Goal: Entertainment & Leisure: Consume media (video, audio)

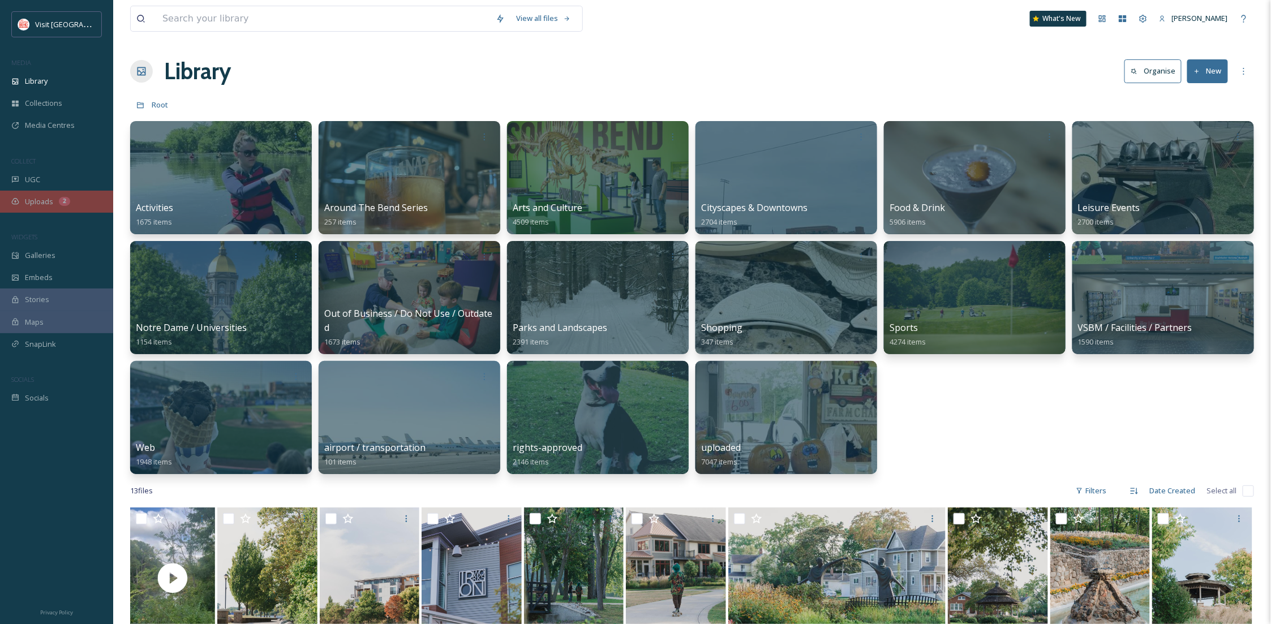
click at [38, 207] on div "Uploads 2" at bounding box center [56, 202] width 113 height 22
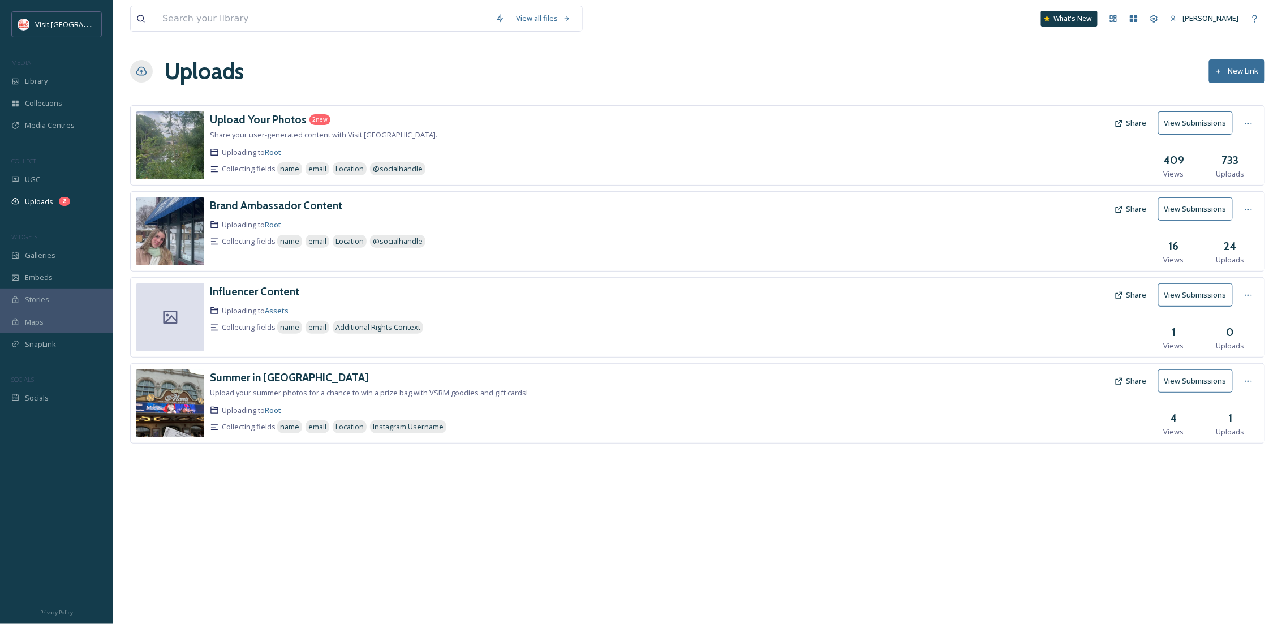
click at [209, 115] on div "Upload Your Photos 2 new Share your user-generated content with Visit [GEOGRAPH…" at bounding box center [697, 145] width 1135 height 80
click at [246, 115] on h3 "Upload Your Photos" at bounding box center [258, 120] width 97 height 14
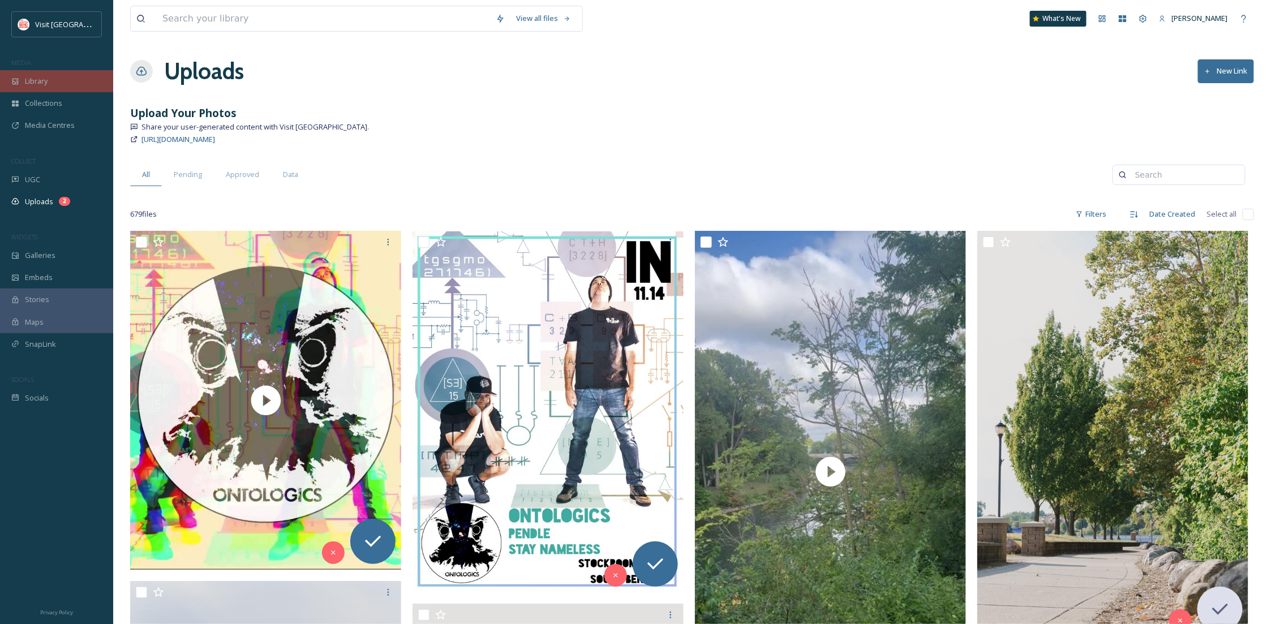
click at [74, 81] on div "Library" at bounding box center [56, 81] width 113 height 22
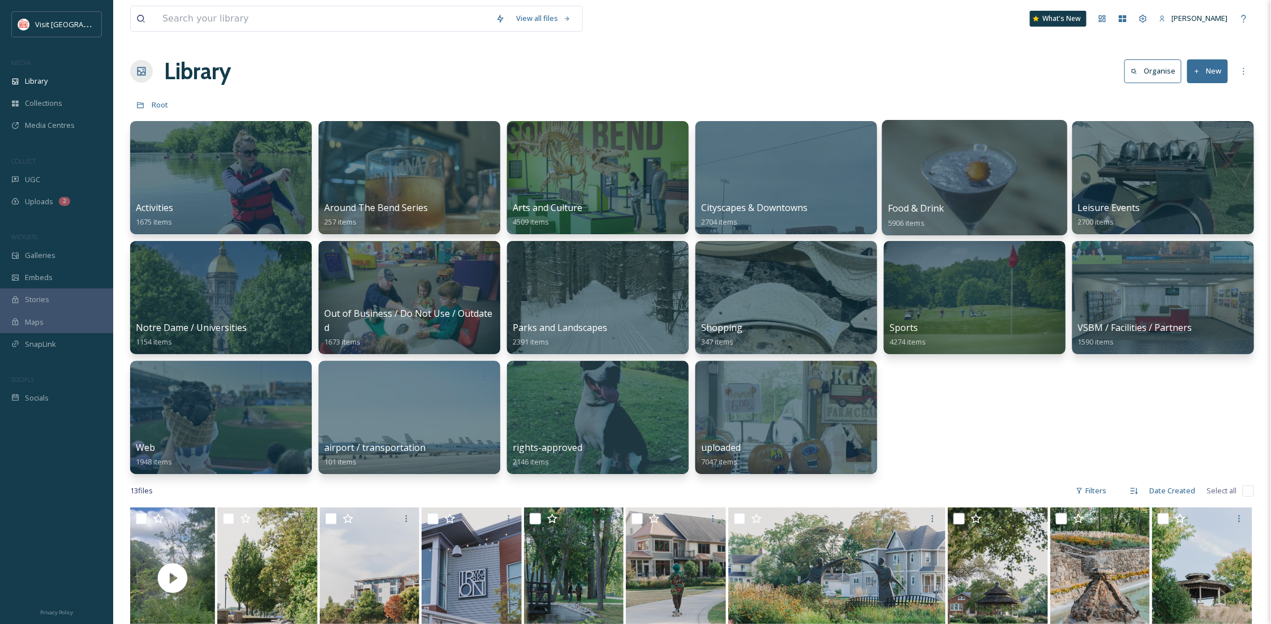
click at [987, 151] on div at bounding box center [974, 177] width 185 height 115
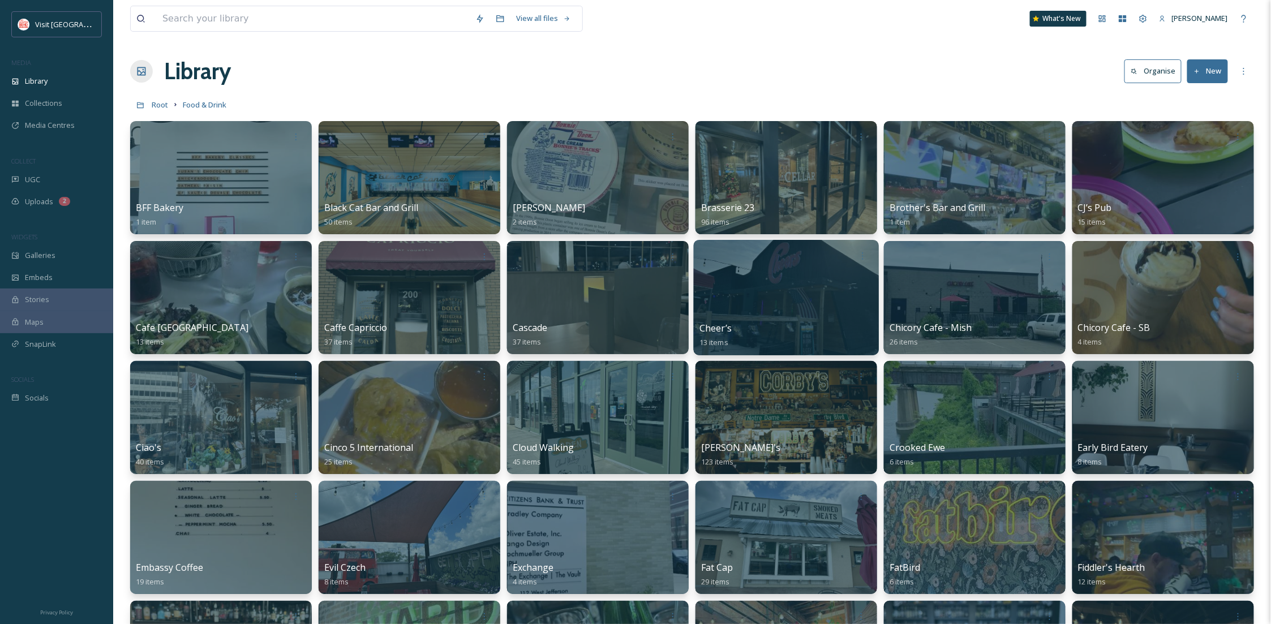
click at [768, 286] on div at bounding box center [786, 297] width 185 height 115
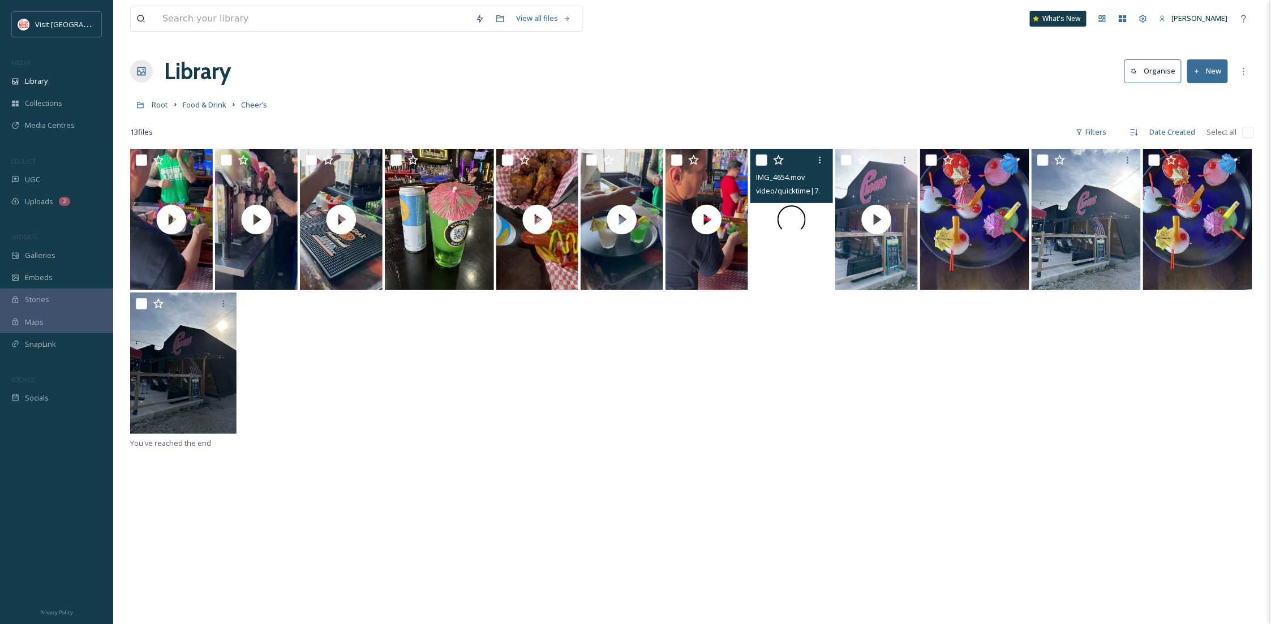
click at [793, 247] on div at bounding box center [791, 219] width 83 height 141
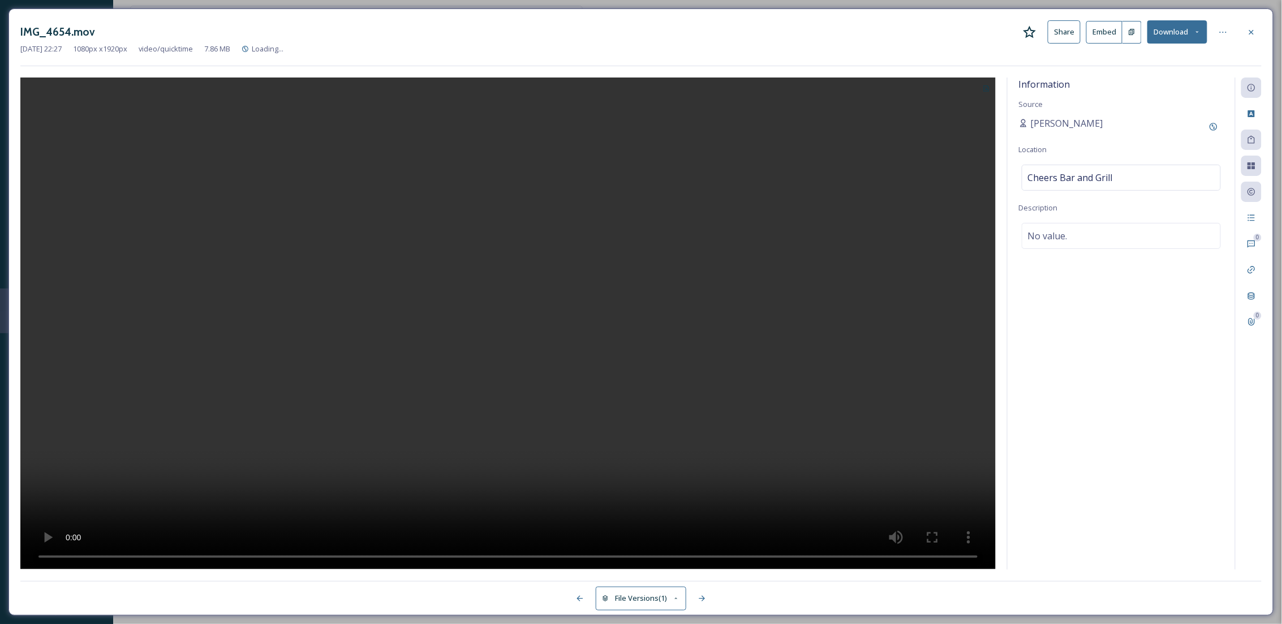
click at [1251, 29] on icon at bounding box center [1251, 32] width 9 height 9
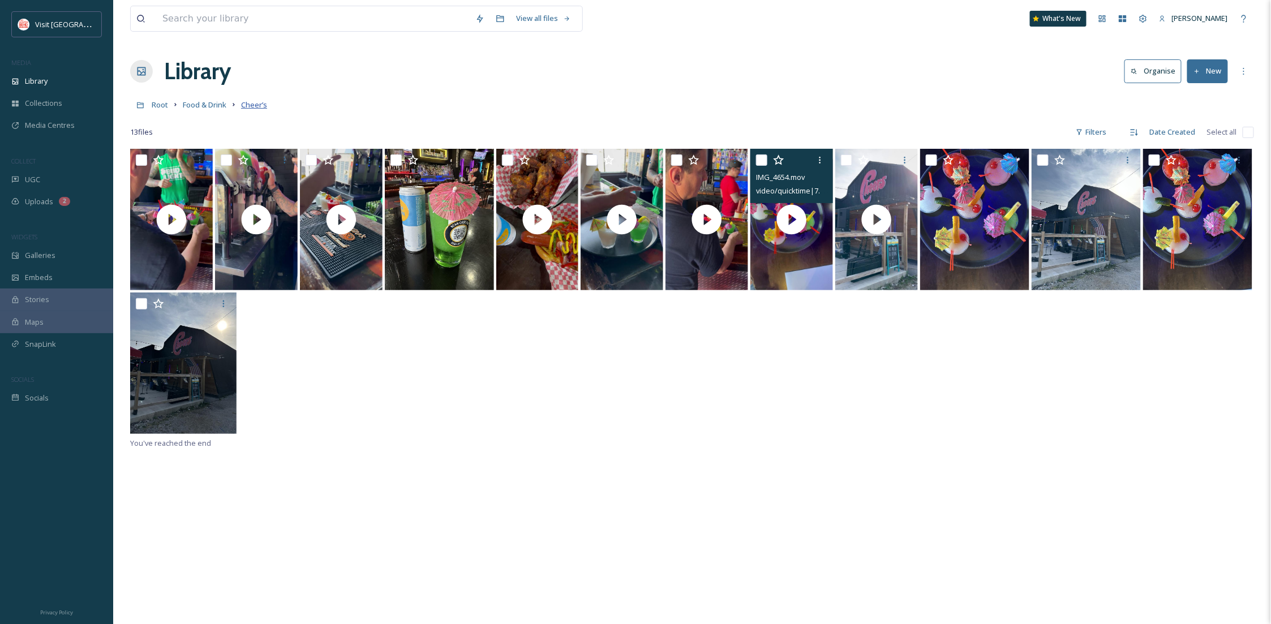
click at [259, 104] on span "Cheer’s" at bounding box center [254, 105] width 26 height 10
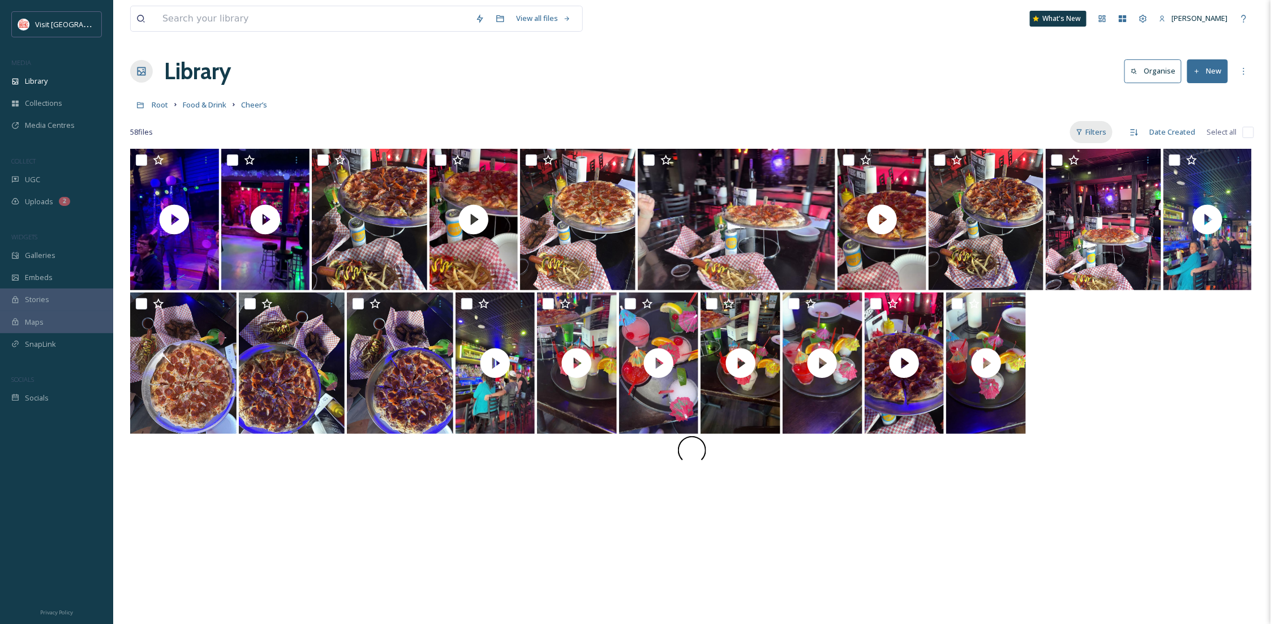
click at [1088, 126] on div "Filters" at bounding box center [1091, 132] width 42 height 22
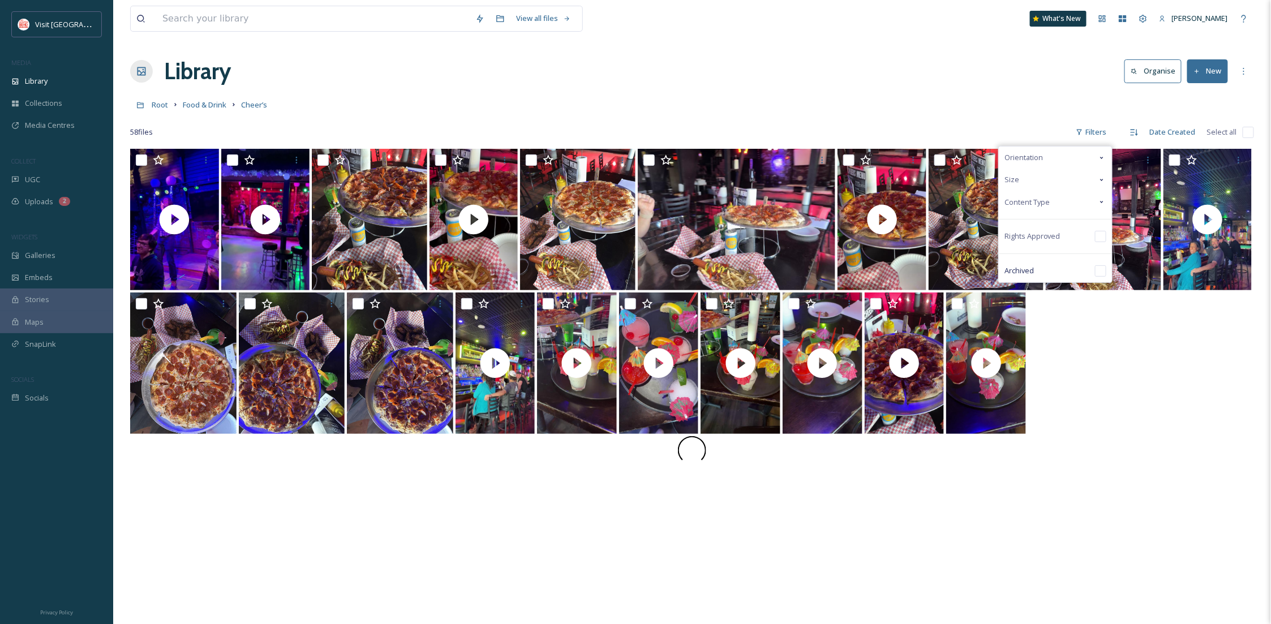
click at [1040, 204] on span "Content Type" at bounding box center [1026, 202] width 45 height 11
click at [1036, 237] on div "Video" at bounding box center [1054, 247] width 113 height 23
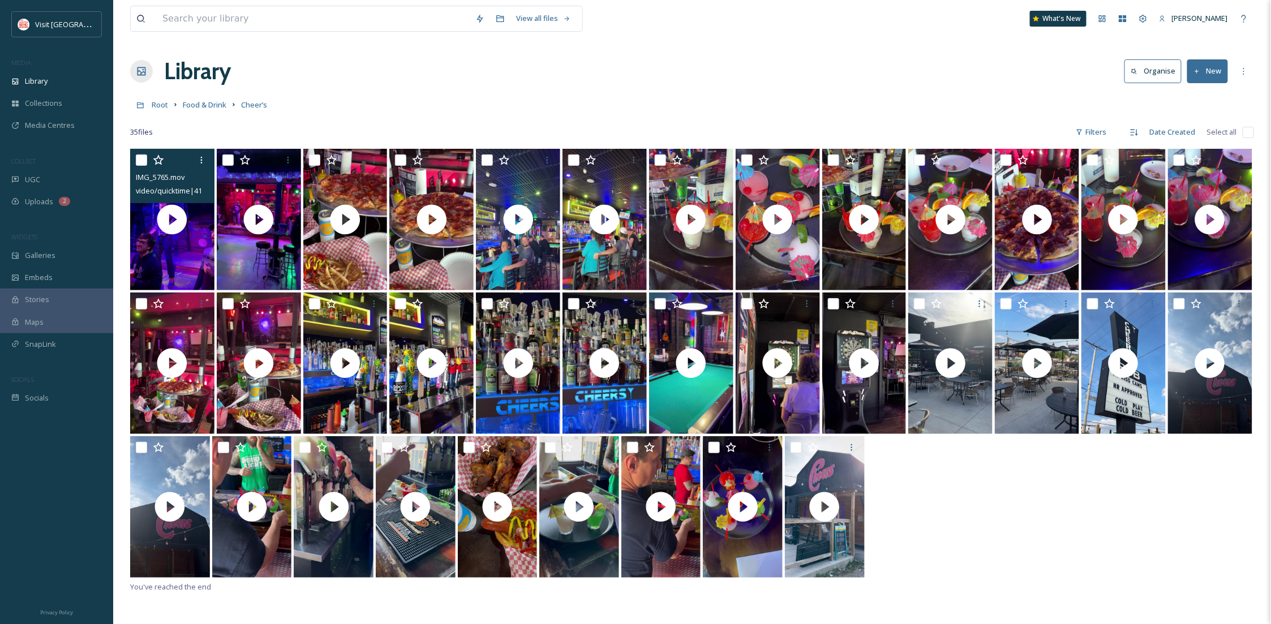
click at [143, 160] on input "checkbox" at bounding box center [141, 159] width 11 height 11
checkbox input "true"
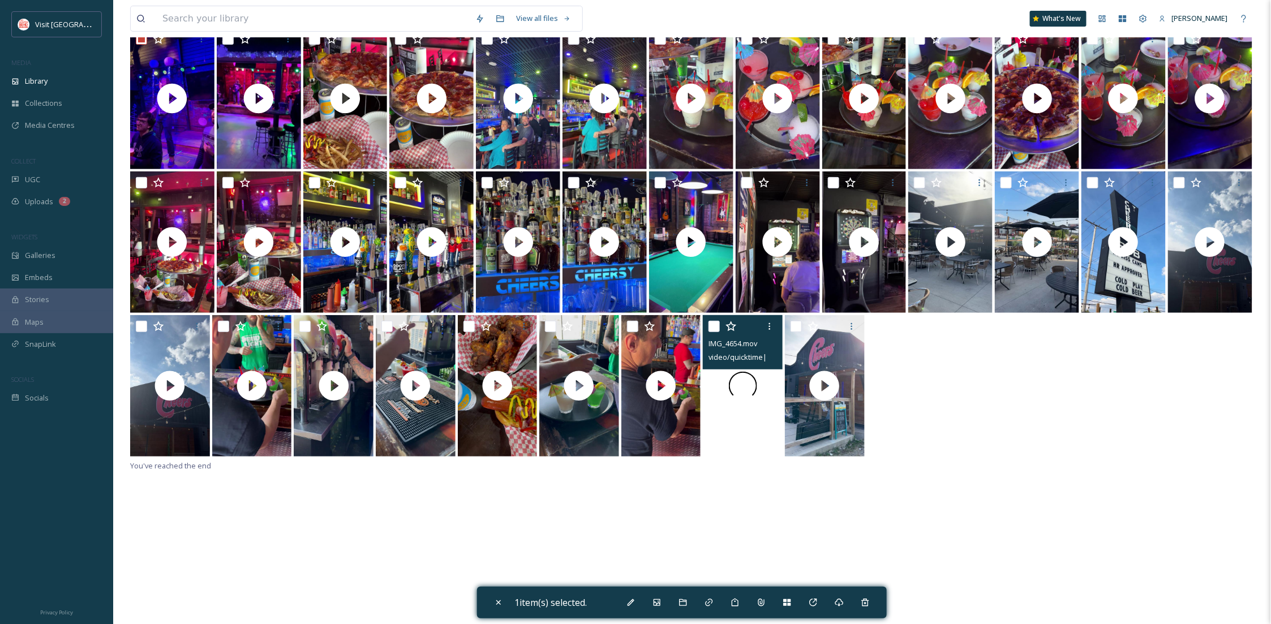
scroll to position [149, 0]
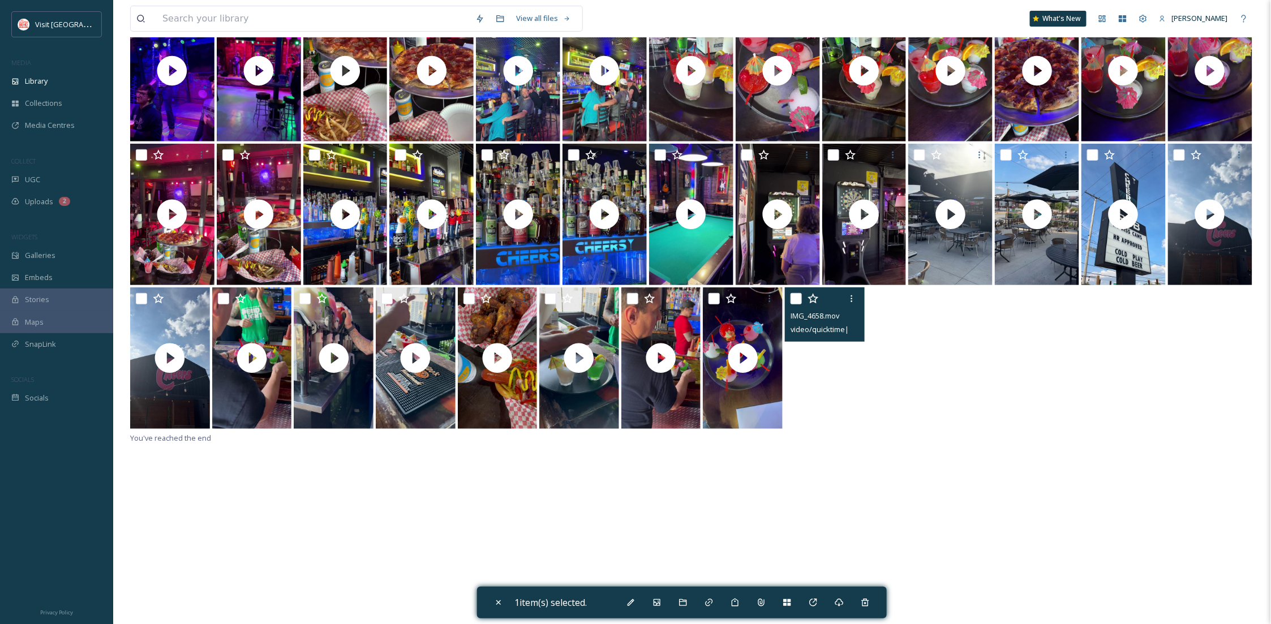
click at [836, 394] on video "IMG_4658.mov" at bounding box center [825, 357] width 80 height 141
checkbox input "true"
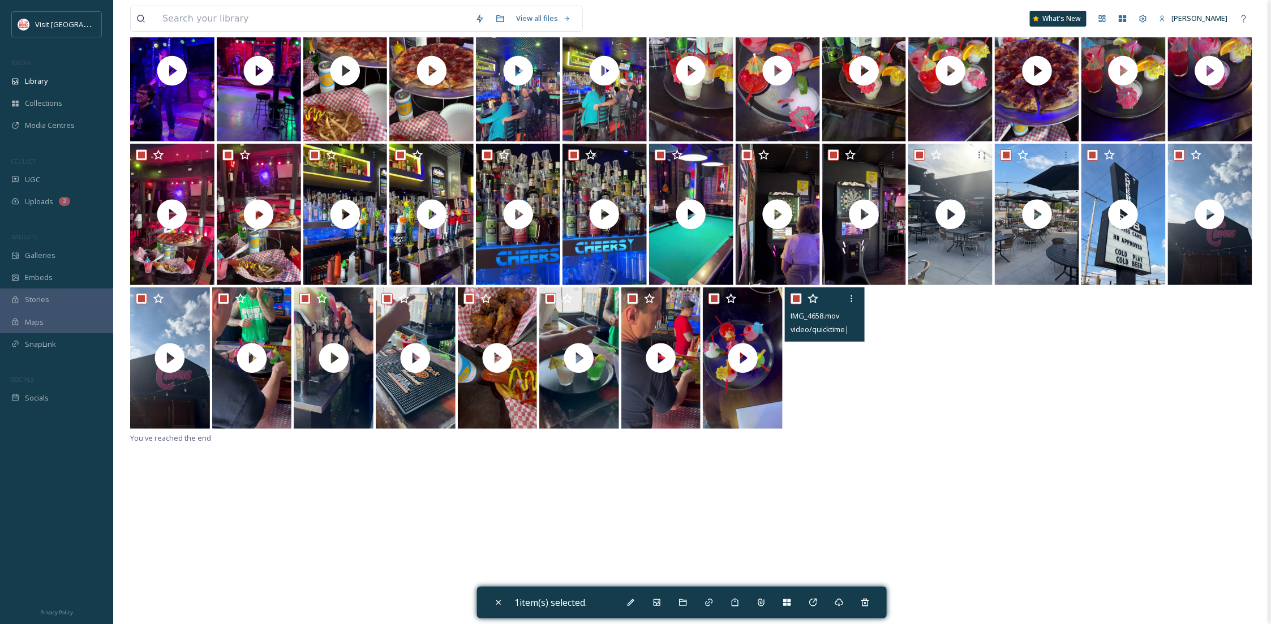
checkbox input "true"
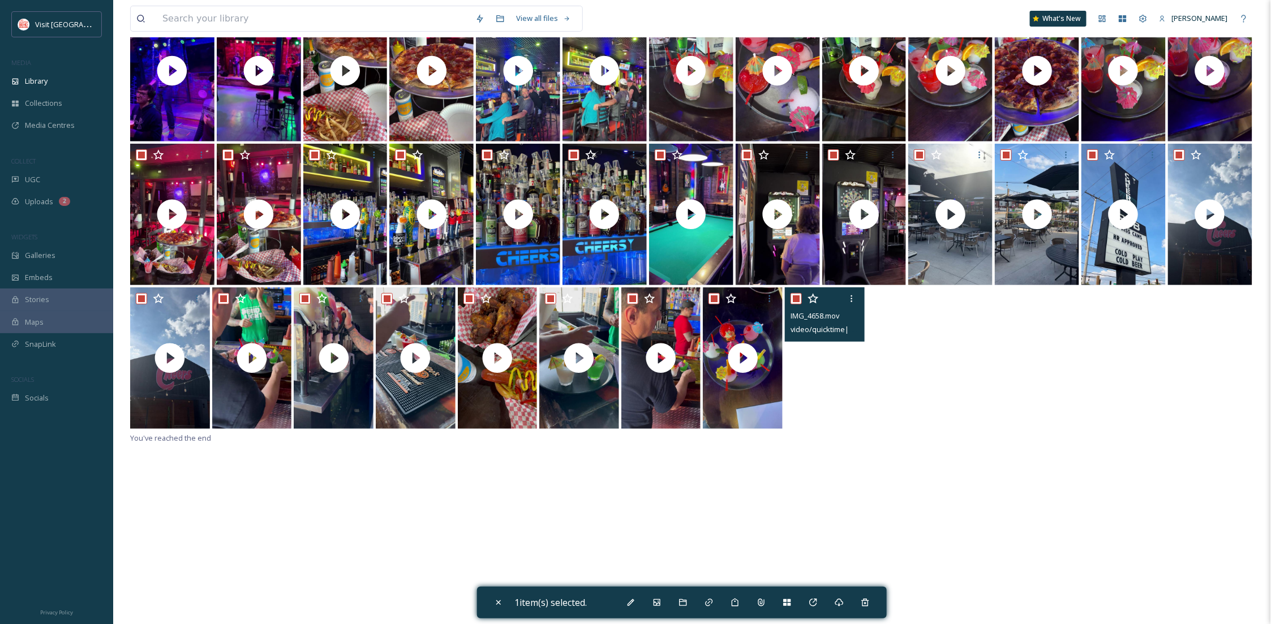
checkbox input "true"
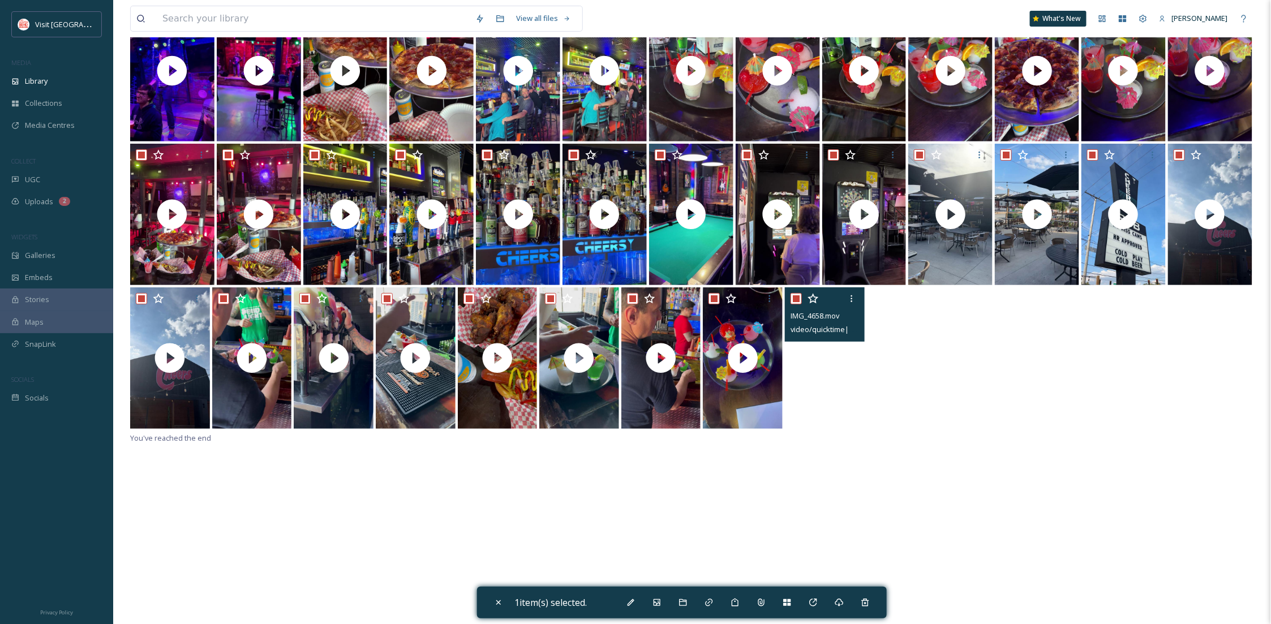
checkbox input "true"
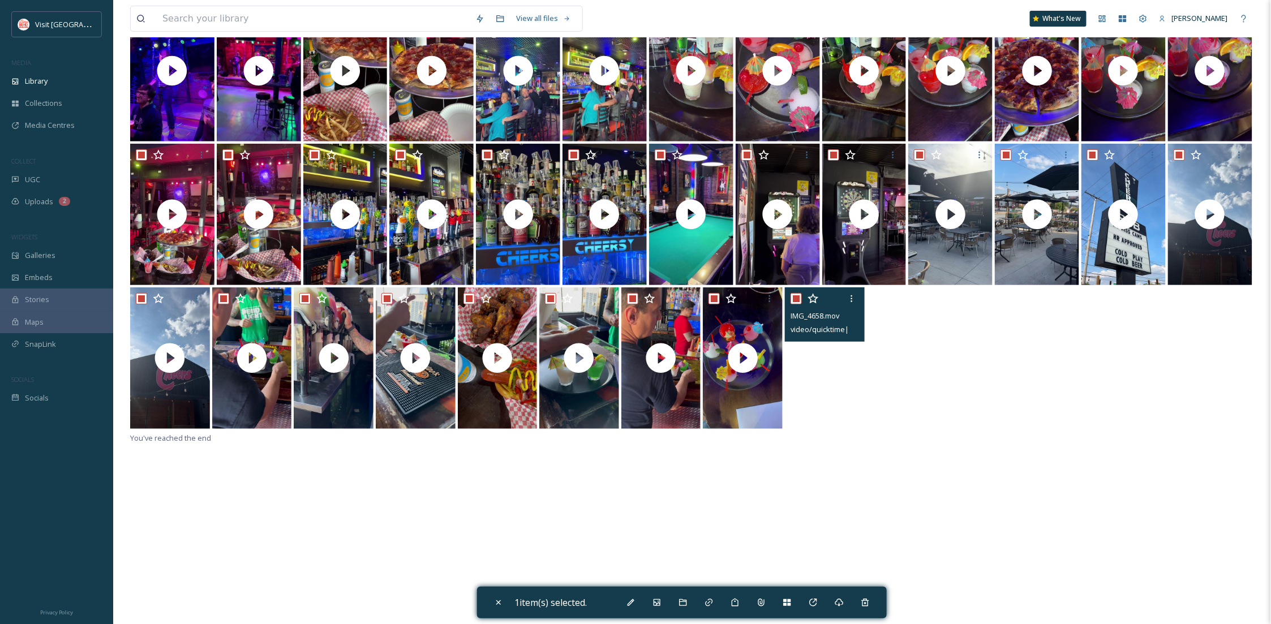
checkbox input "true"
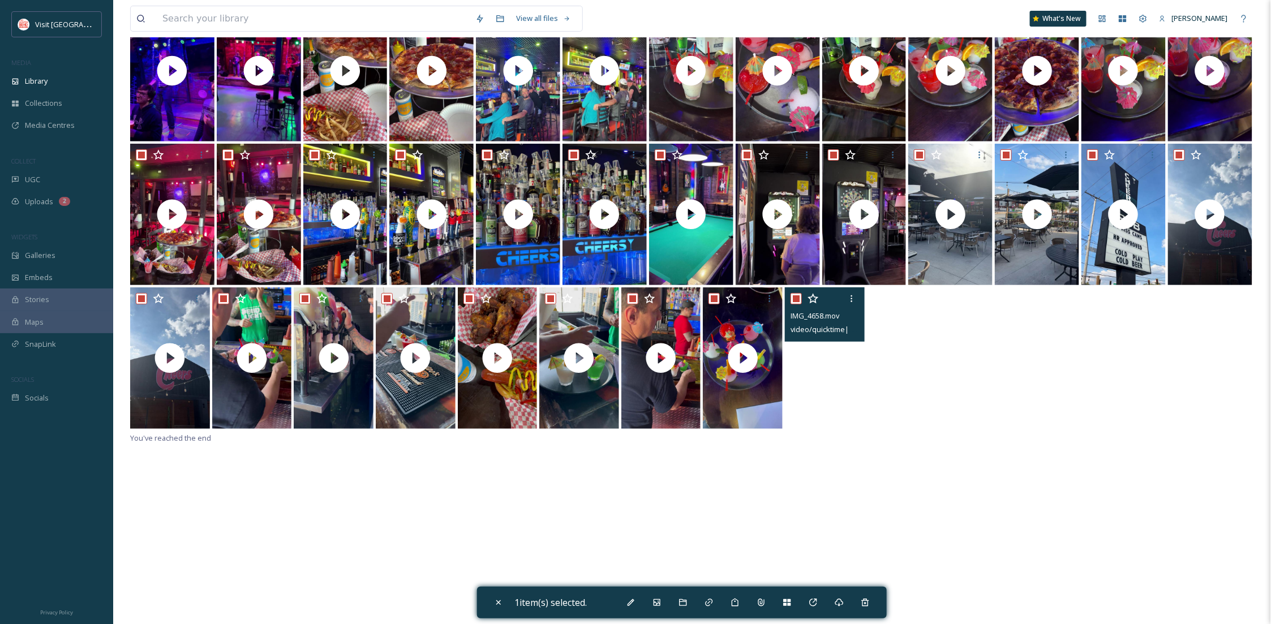
checkbox input "true"
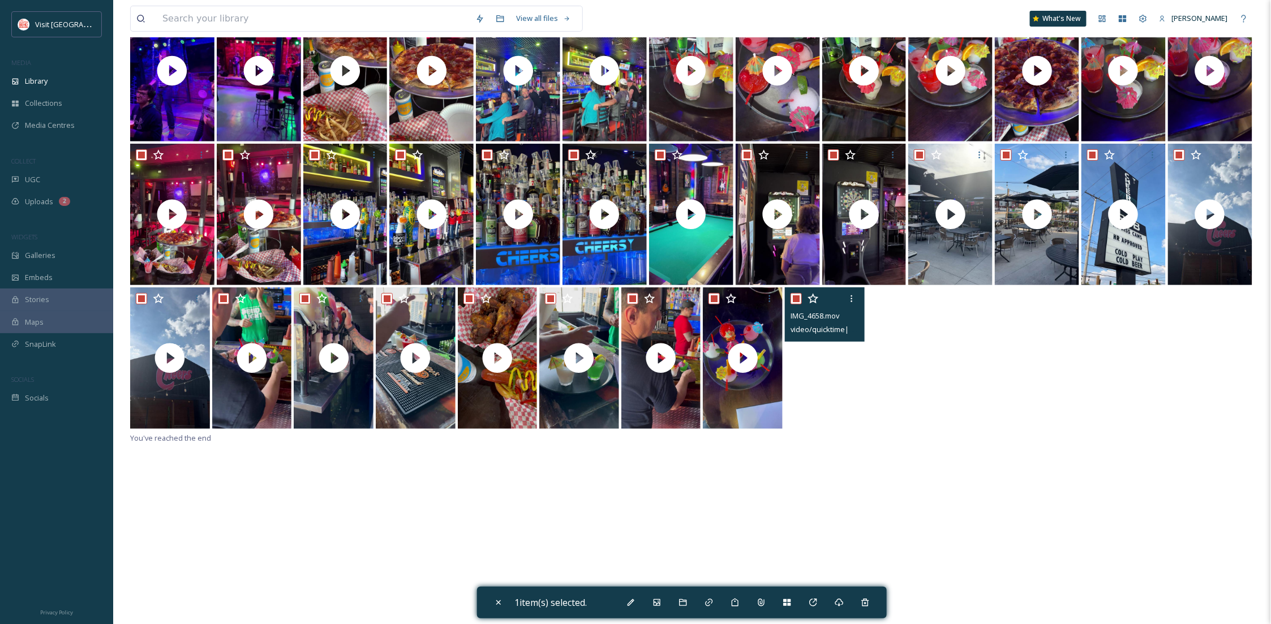
checkbox input "true"
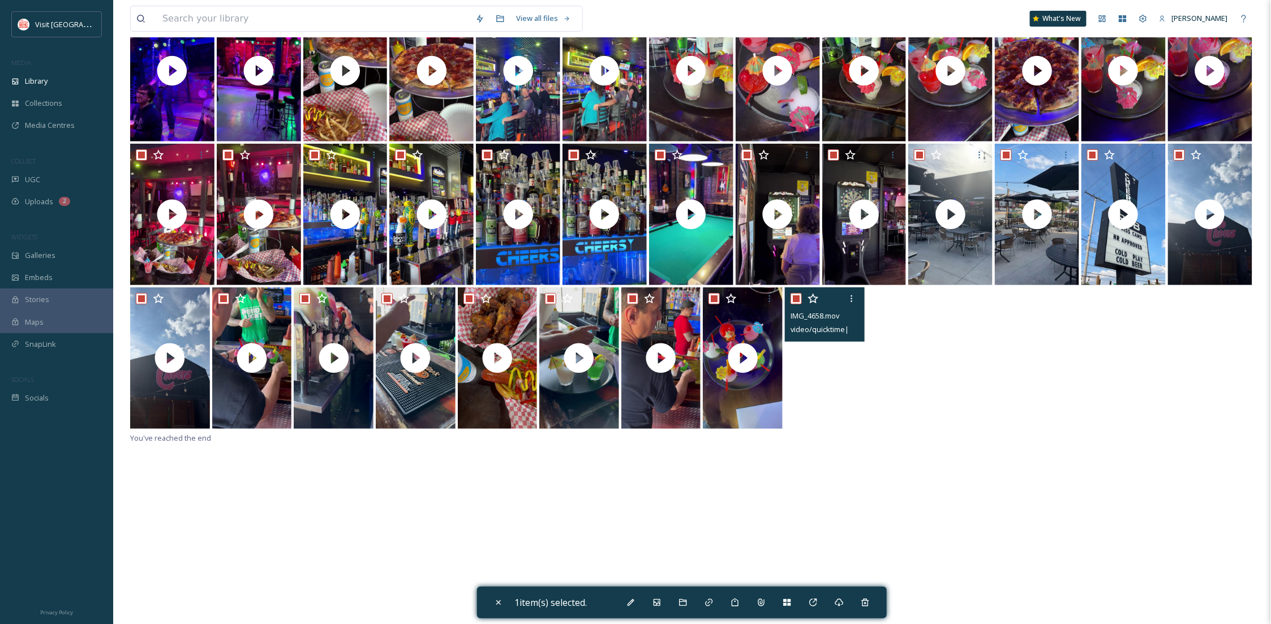
checkbox input "true"
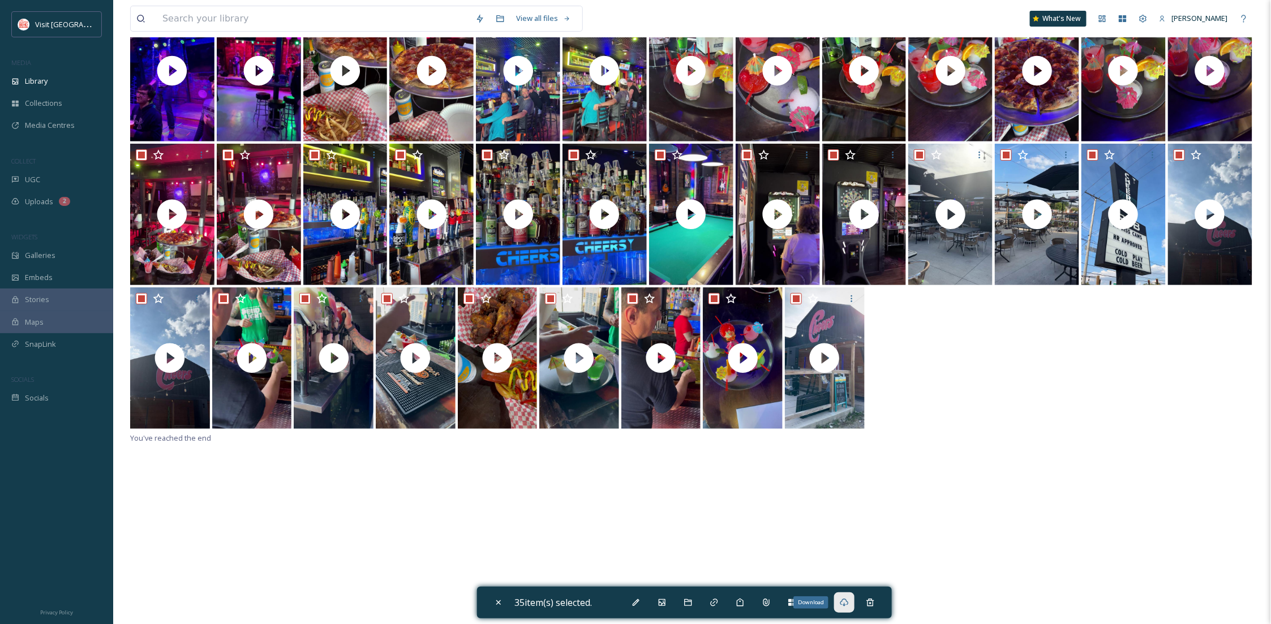
click at [840, 598] on div "Download" at bounding box center [844, 602] width 20 height 20
click at [1159, 527] on div "You've reached the end" at bounding box center [691, 312] width 1123 height 624
click at [919, 482] on div "You've reached the end" at bounding box center [691, 312] width 1123 height 624
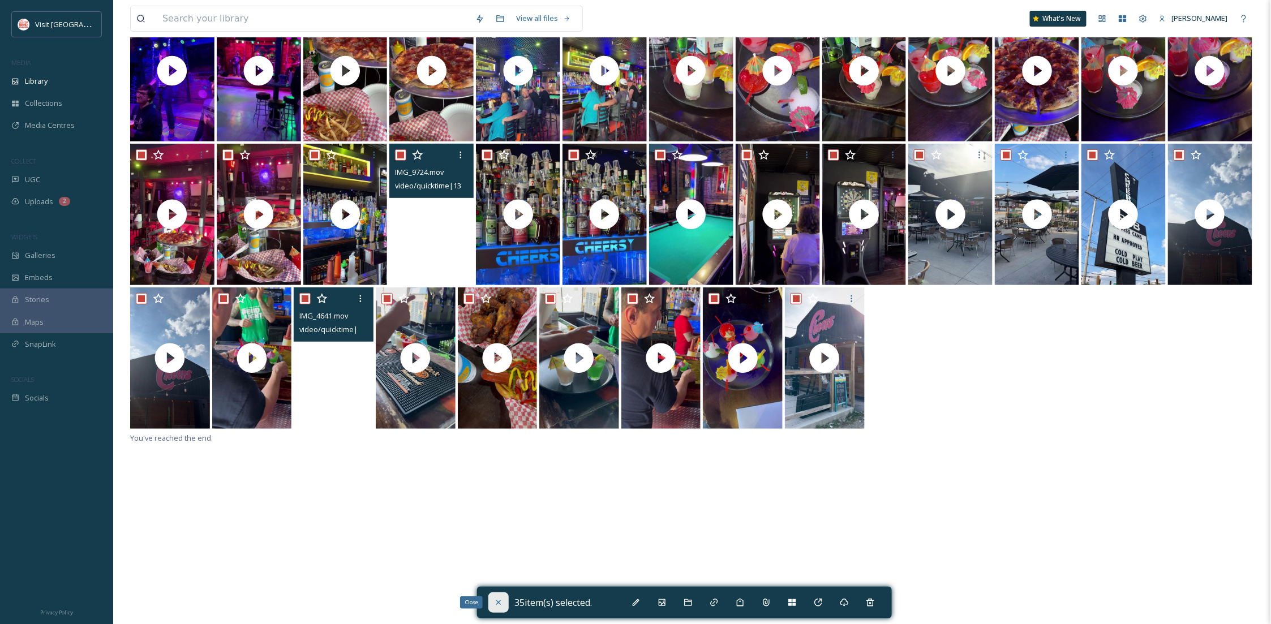
click at [496, 594] on div "Close" at bounding box center [498, 602] width 20 height 20
checkbox input "false"
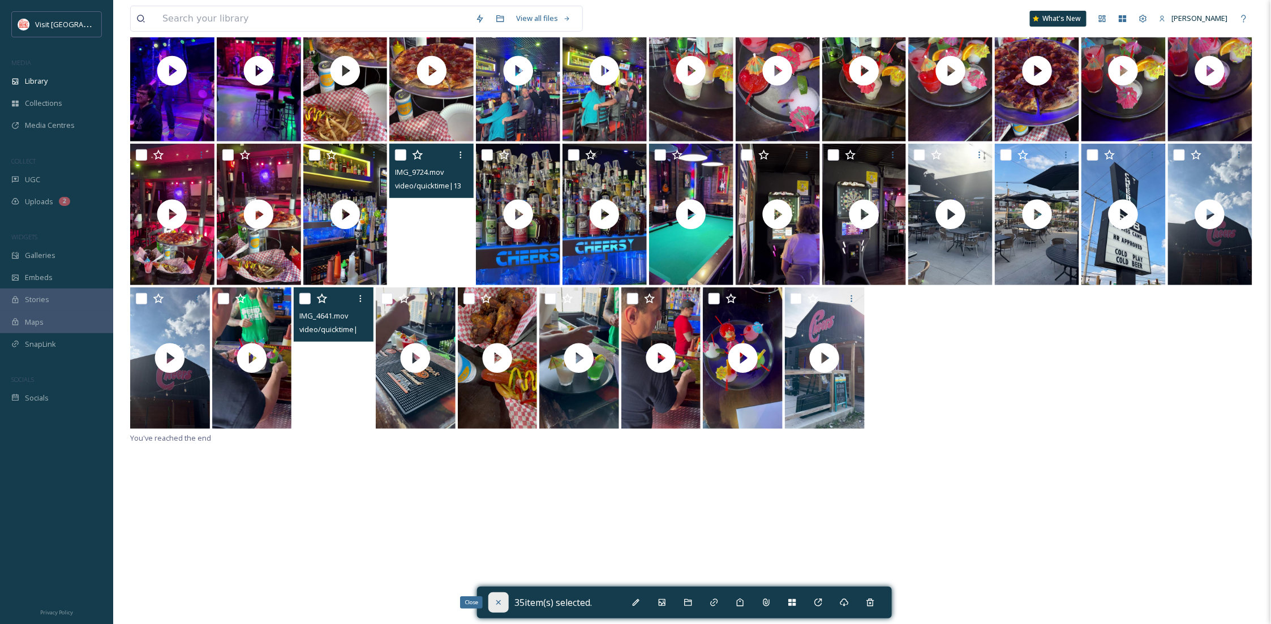
checkbox input "false"
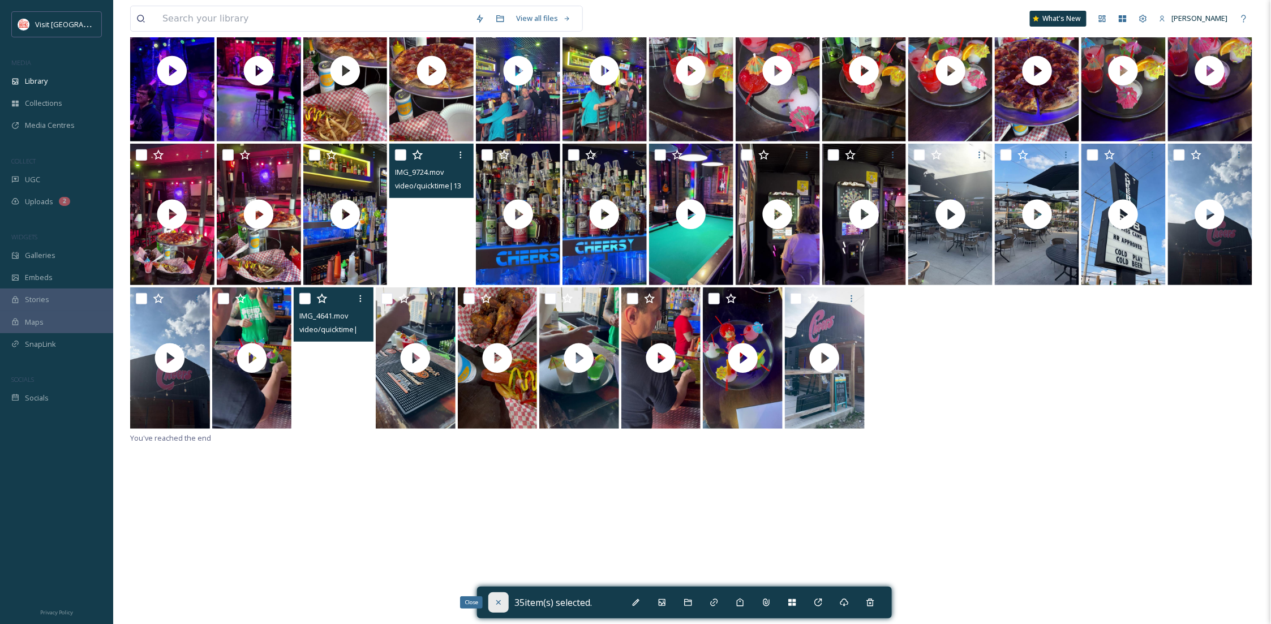
checkbox input "false"
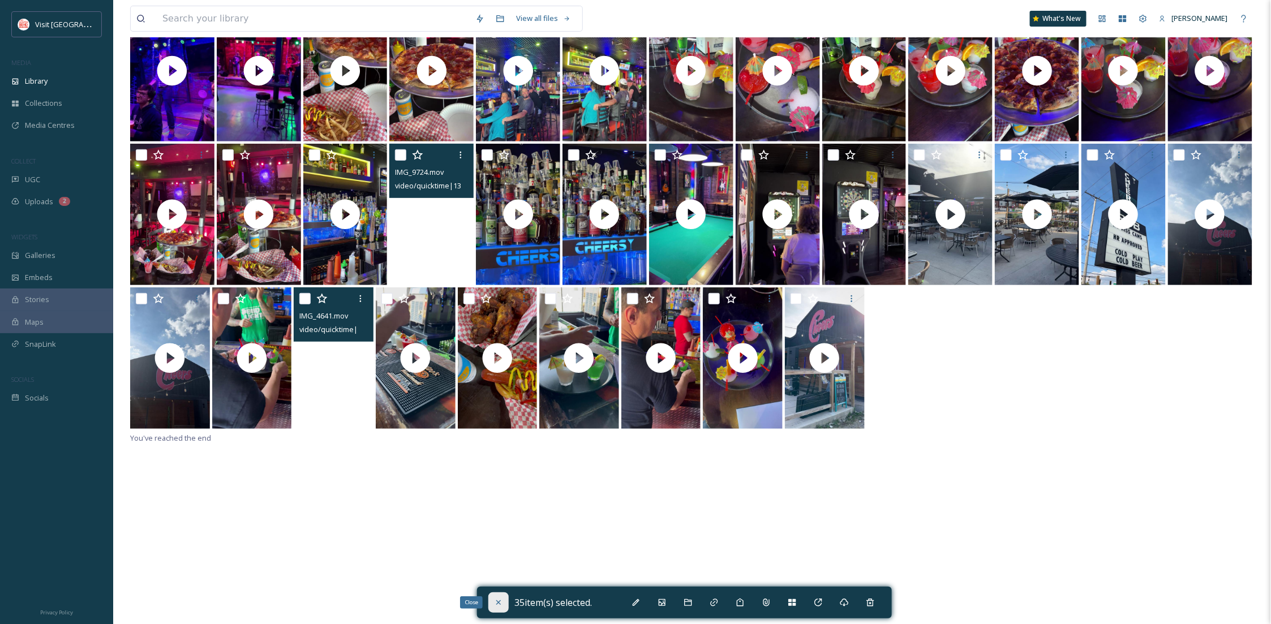
checkbox input "false"
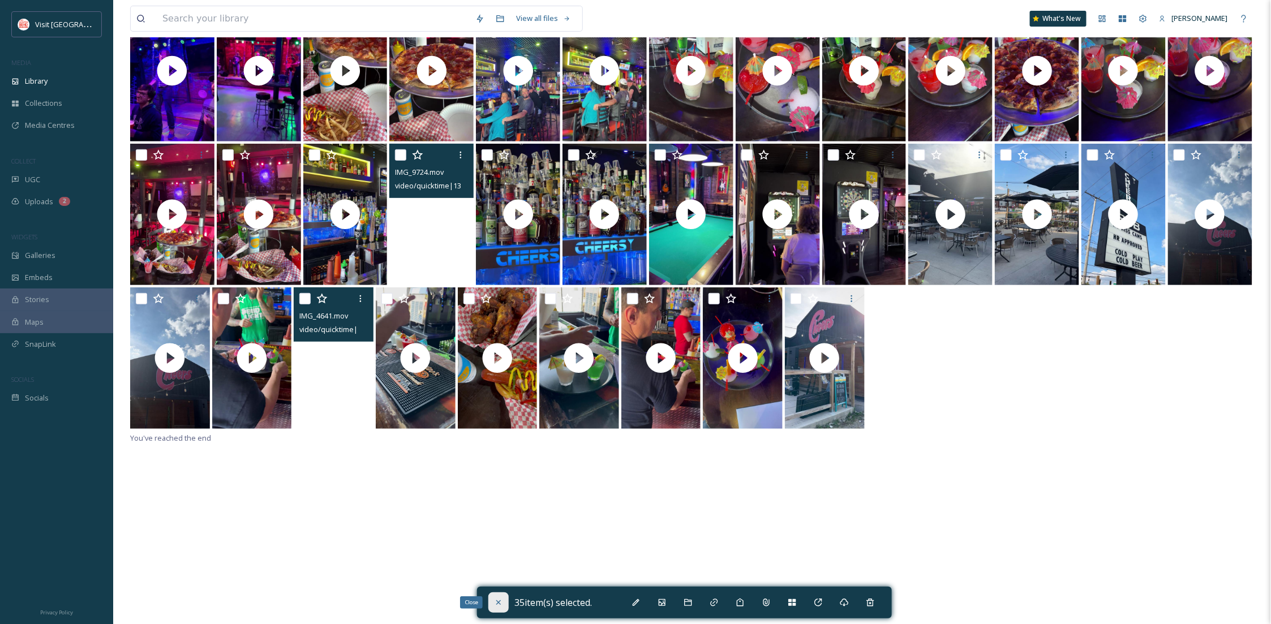
checkbox input "false"
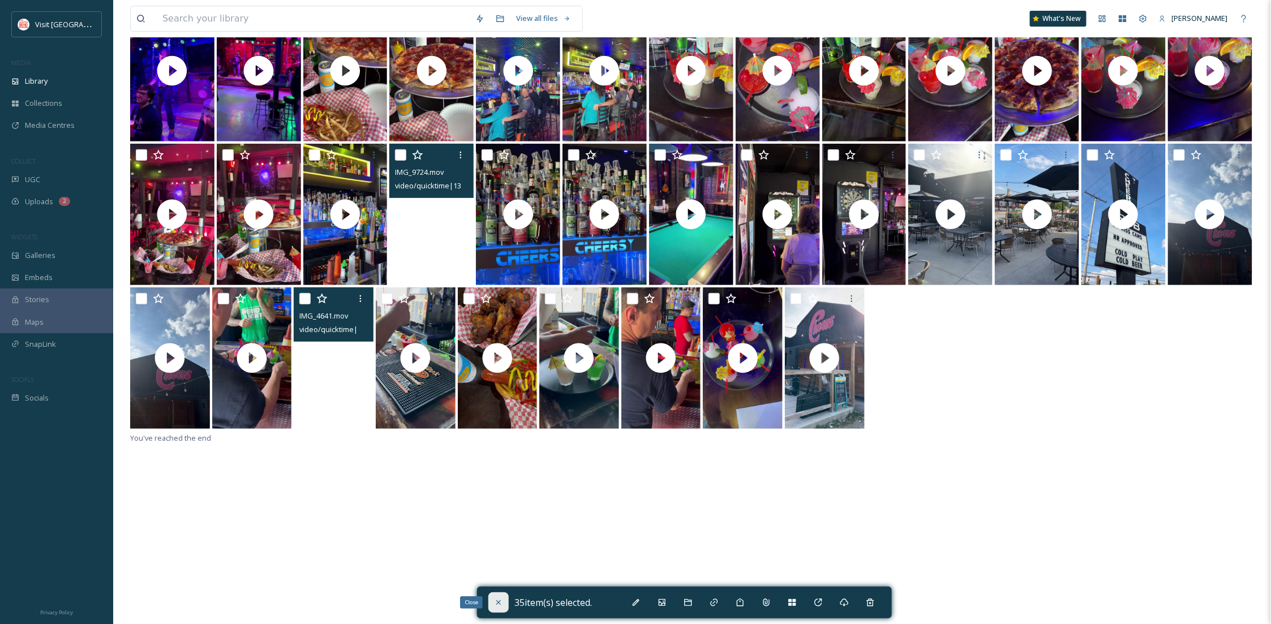
checkbox input "false"
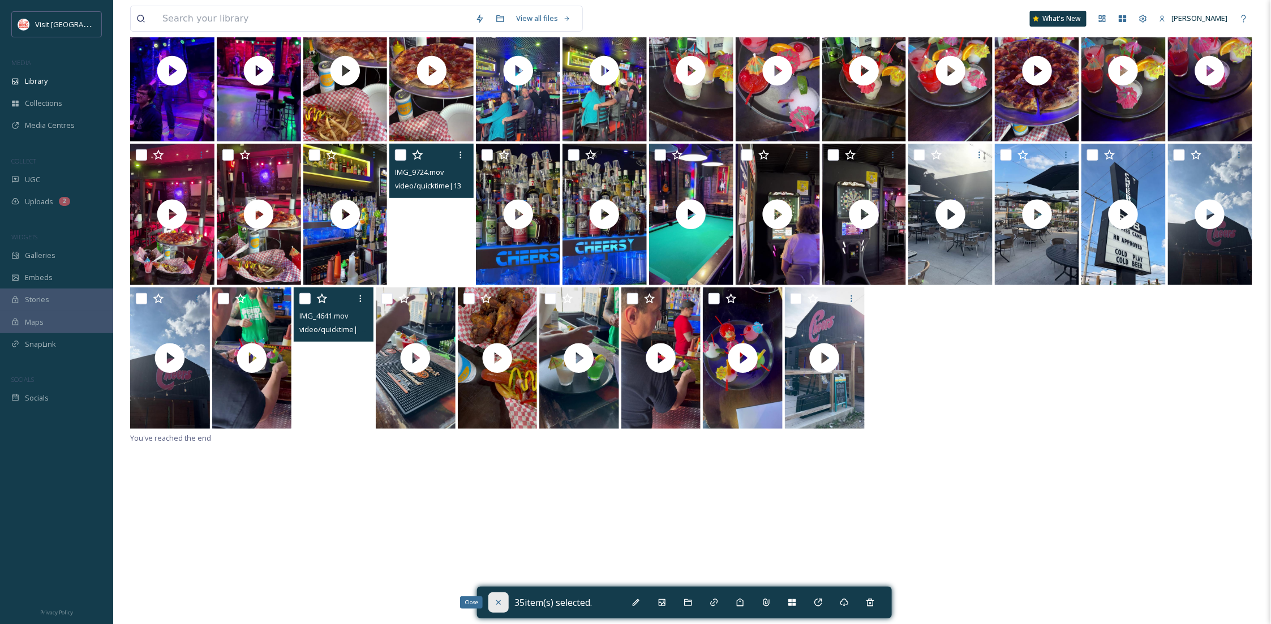
checkbox input "false"
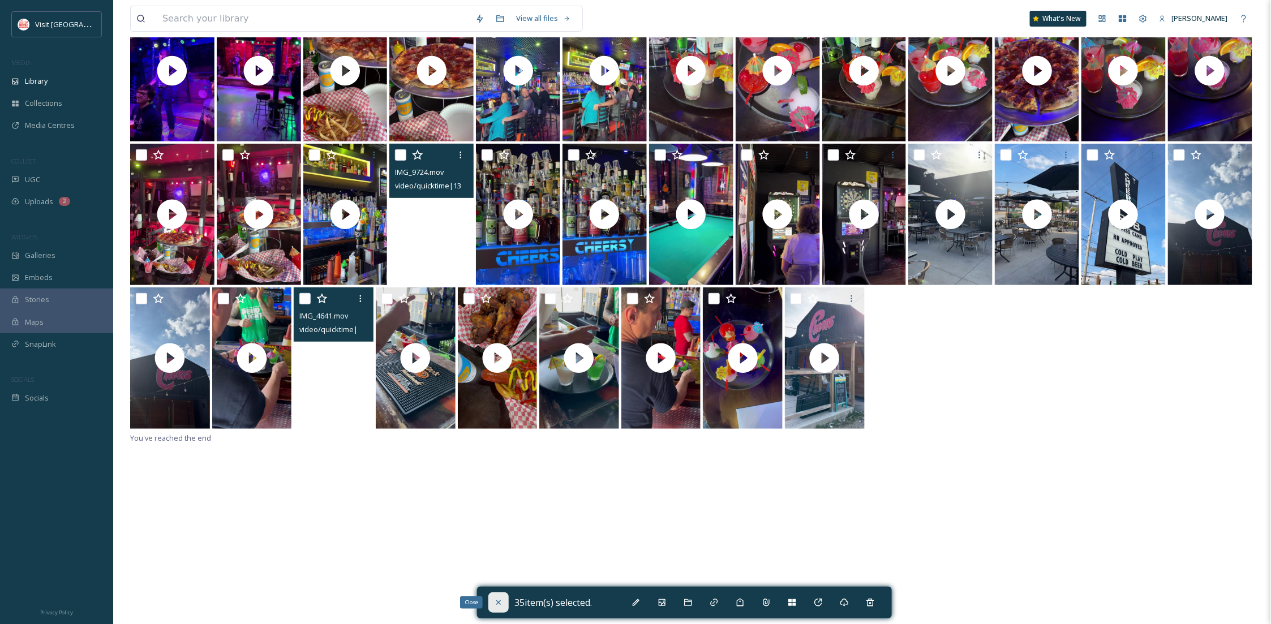
checkbox input "false"
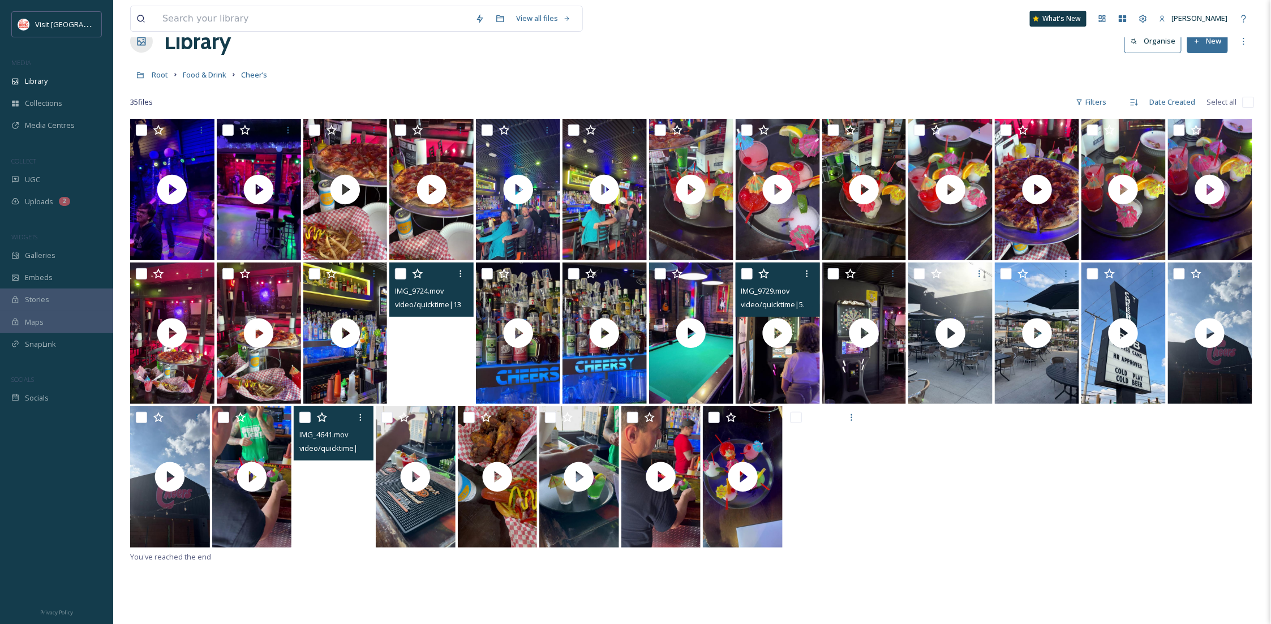
scroll to position [0, 0]
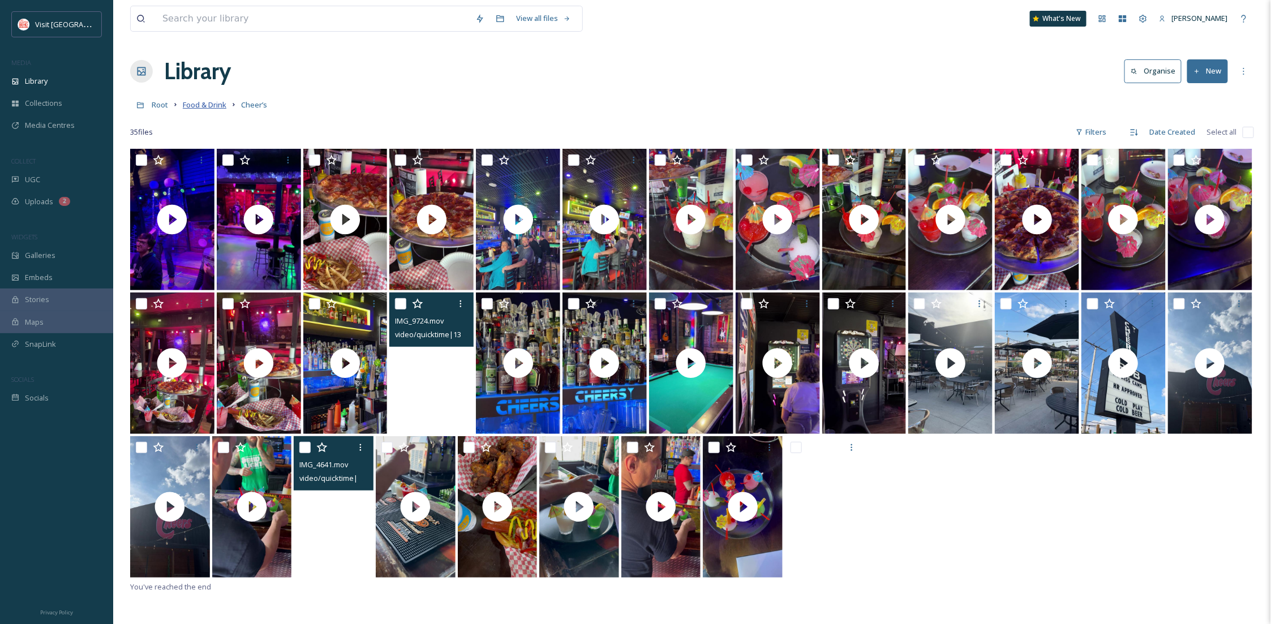
click at [221, 102] on span "Food & Drink" at bounding box center [205, 105] width 44 height 10
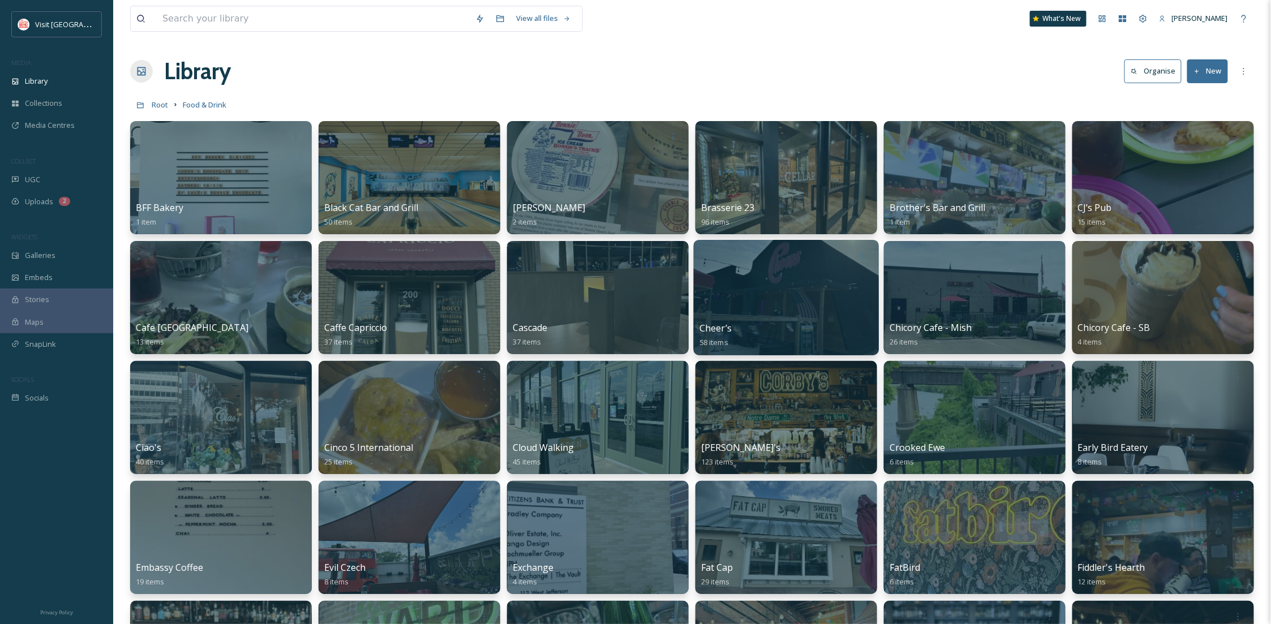
click at [828, 299] on div at bounding box center [786, 297] width 185 height 115
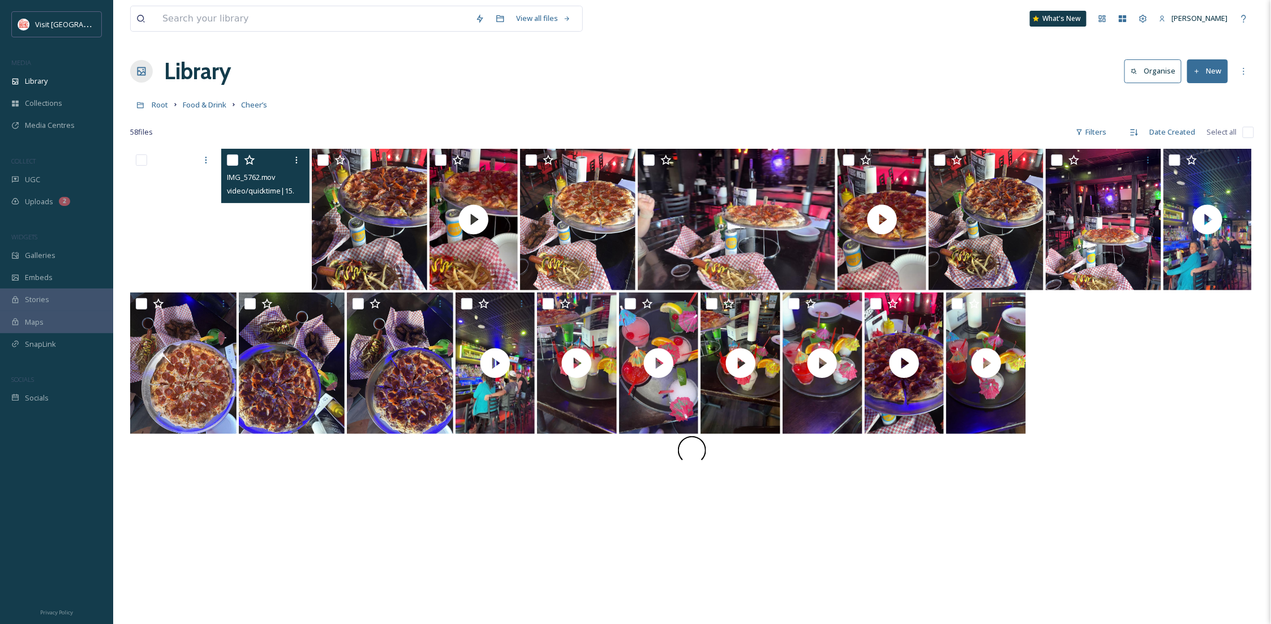
click at [1148, 408] on div at bounding box center [691, 364] width 1123 height 144
click at [411, 530] on div "IMG_5762.mov video/quicktime | 15.82 MB | 1080 x 1920" at bounding box center [691, 461] width 1123 height 624
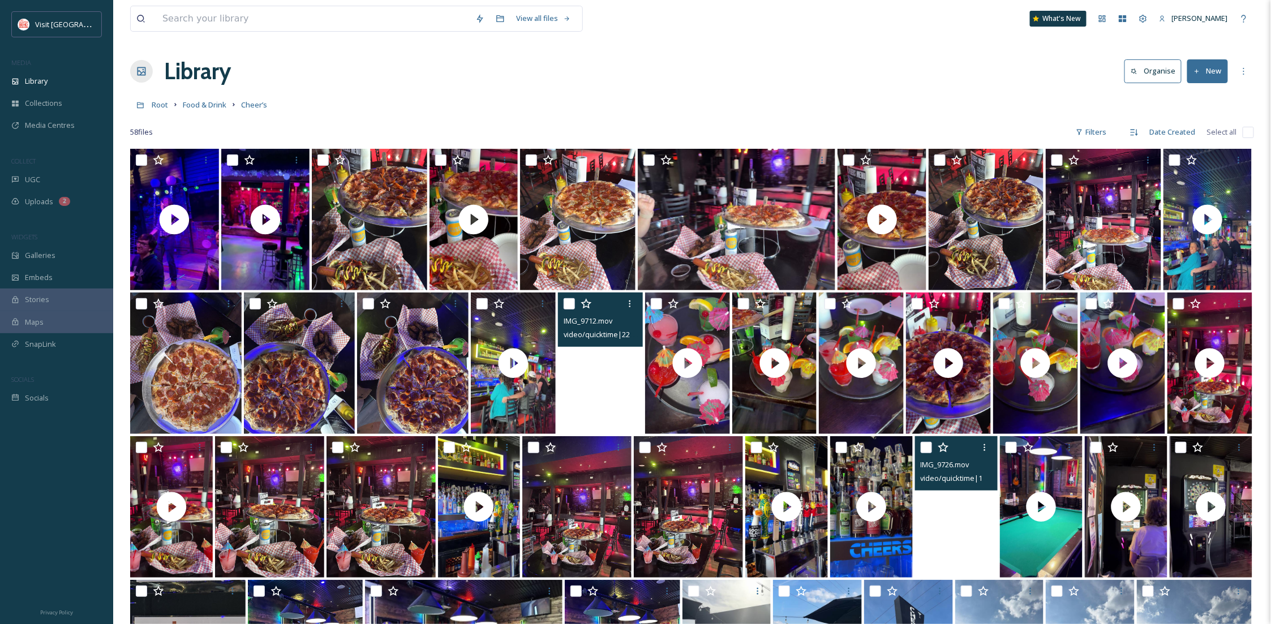
scroll to position [400, 0]
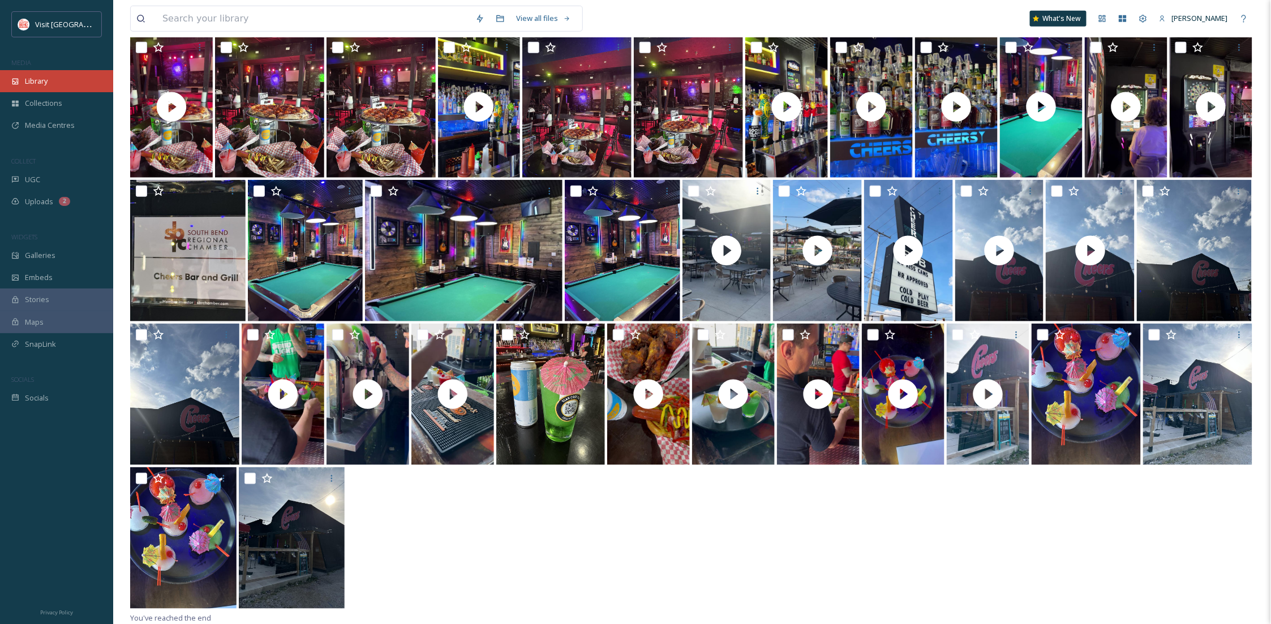
click at [8, 83] on div "Library" at bounding box center [56, 81] width 113 height 22
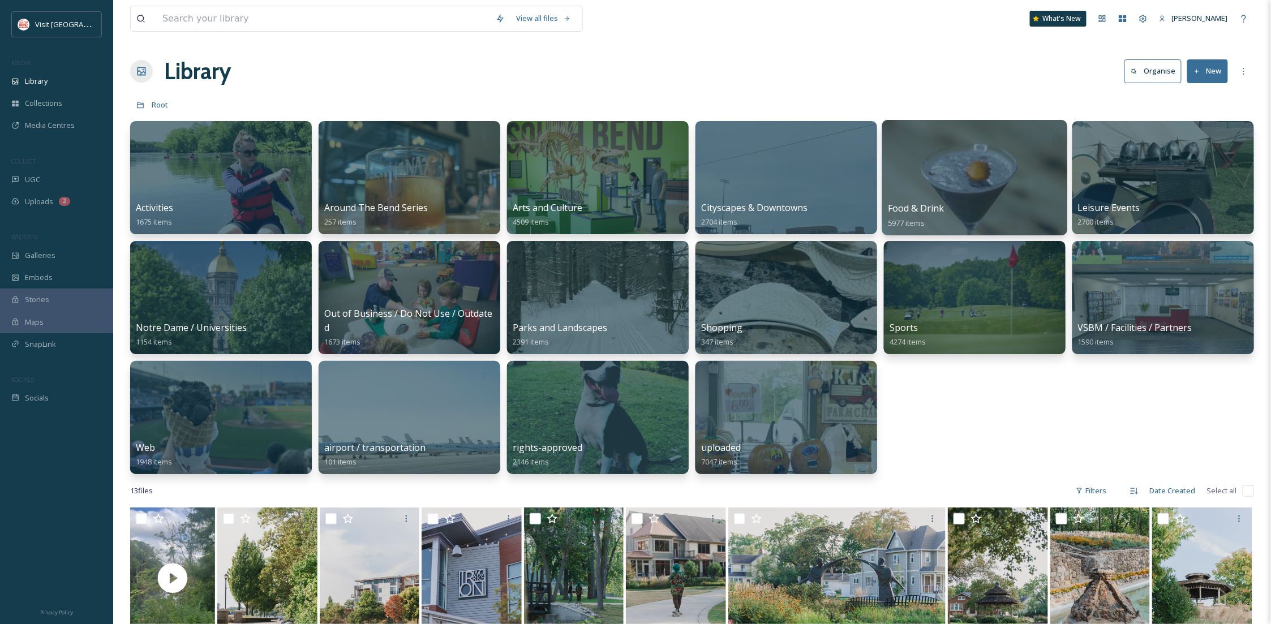
click at [939, 192] on div at bounding box center [974, 177] width 185 height 115
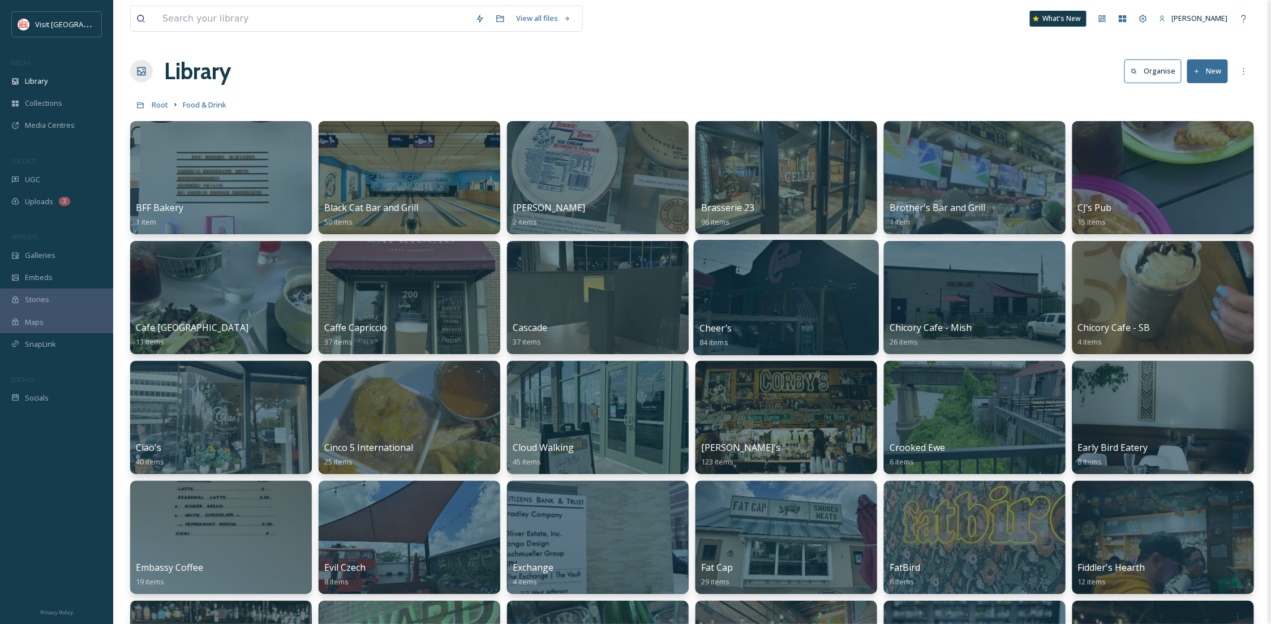
click at [726, 307] on div at bounding box center [786, 297] width 185 height 115
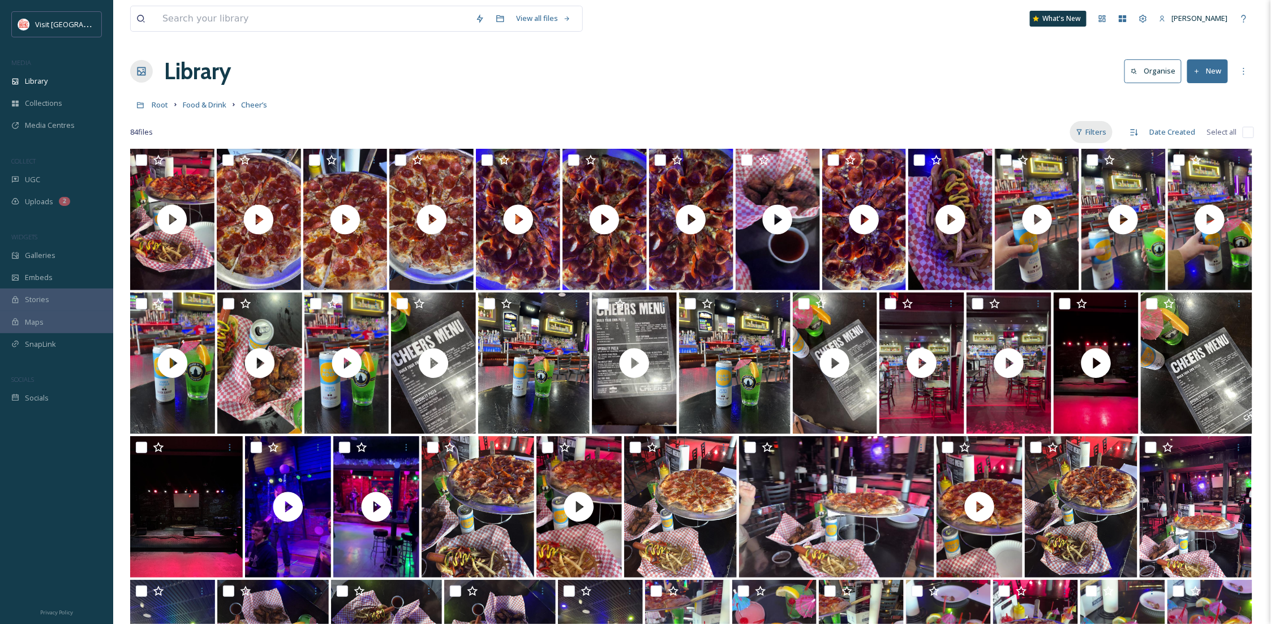
click at [1102, 131] on div "Filters" at bounding box center [1091, 132] width 42 height 22
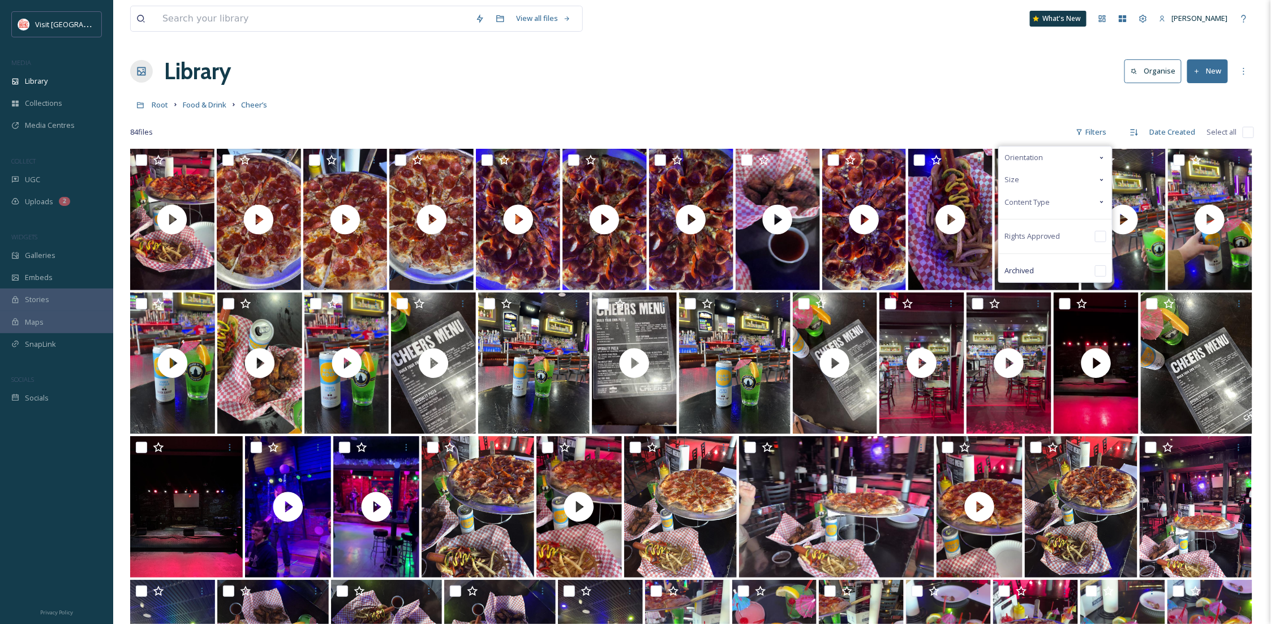
click at [1045, 203] on span "Content Type" at bounding box center [1026, 202] width 45 height 11
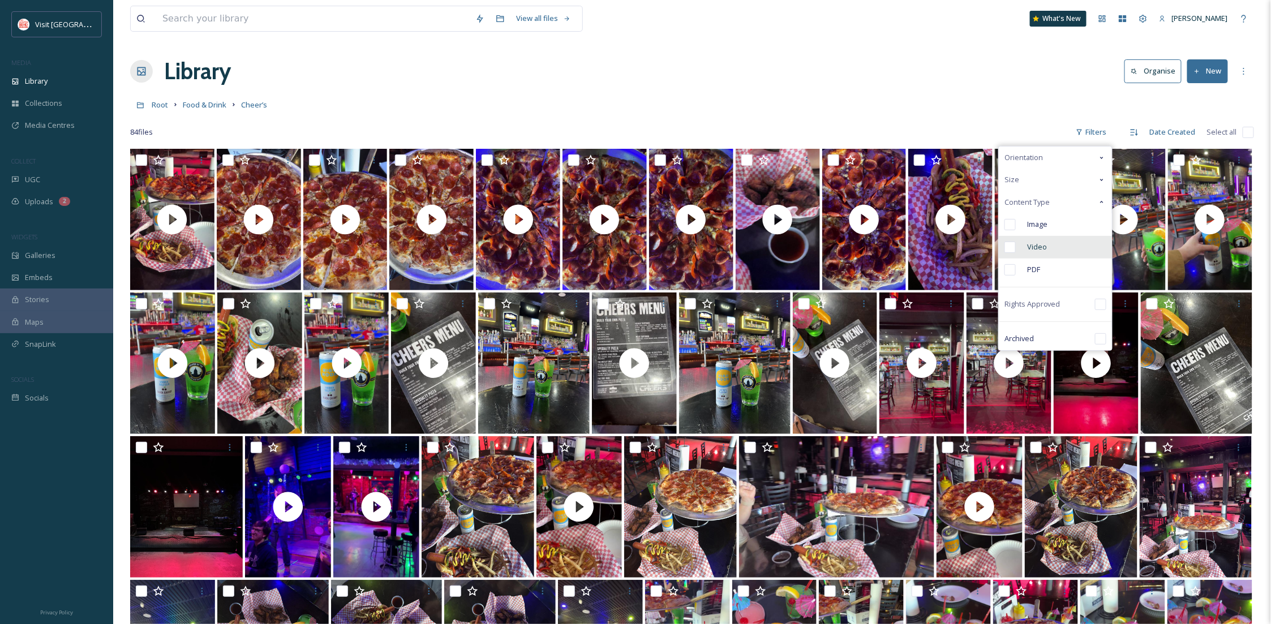
click at [1050, 252] on div "Video" at bounding box center [1054, 247] width 113 height 23
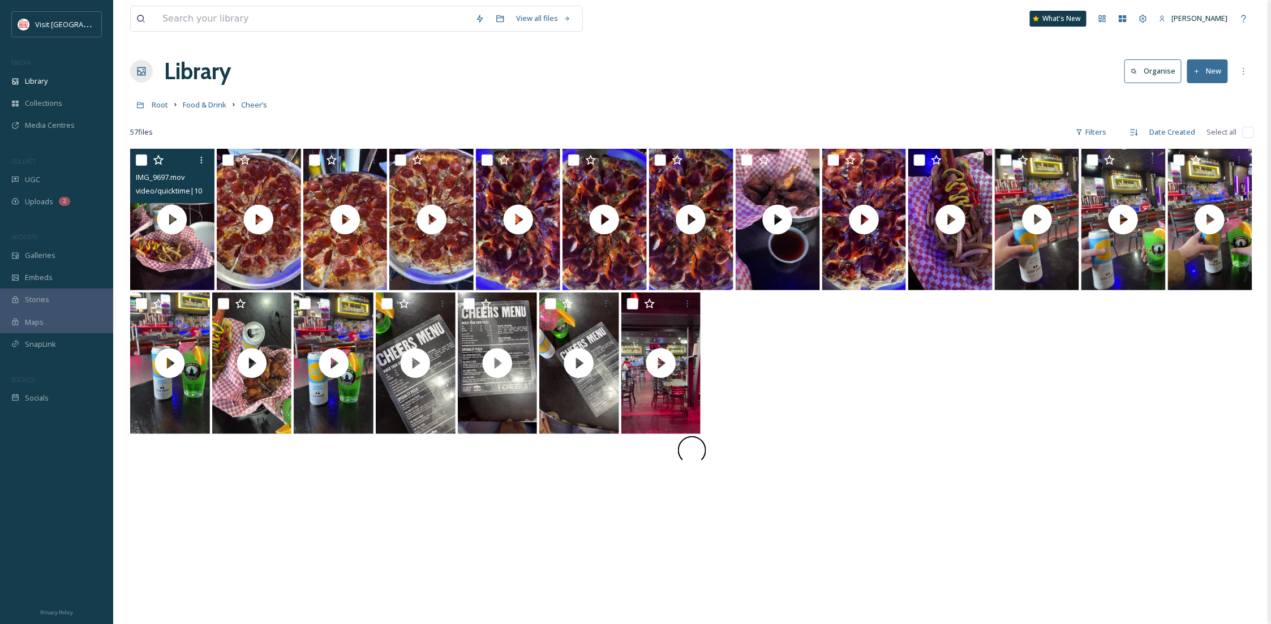
click at [144, 161] on input "checkbox" at bounding box center [141, 159] width 11 height 11
checkbox input "true"
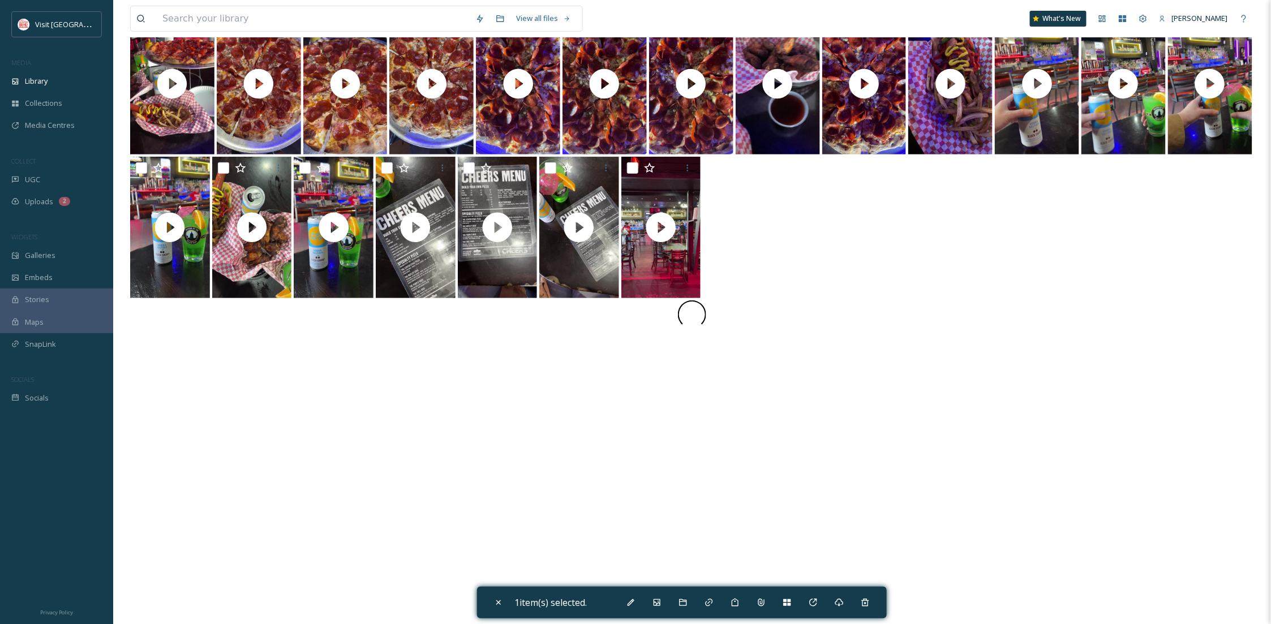
scroll to position [149, 0]
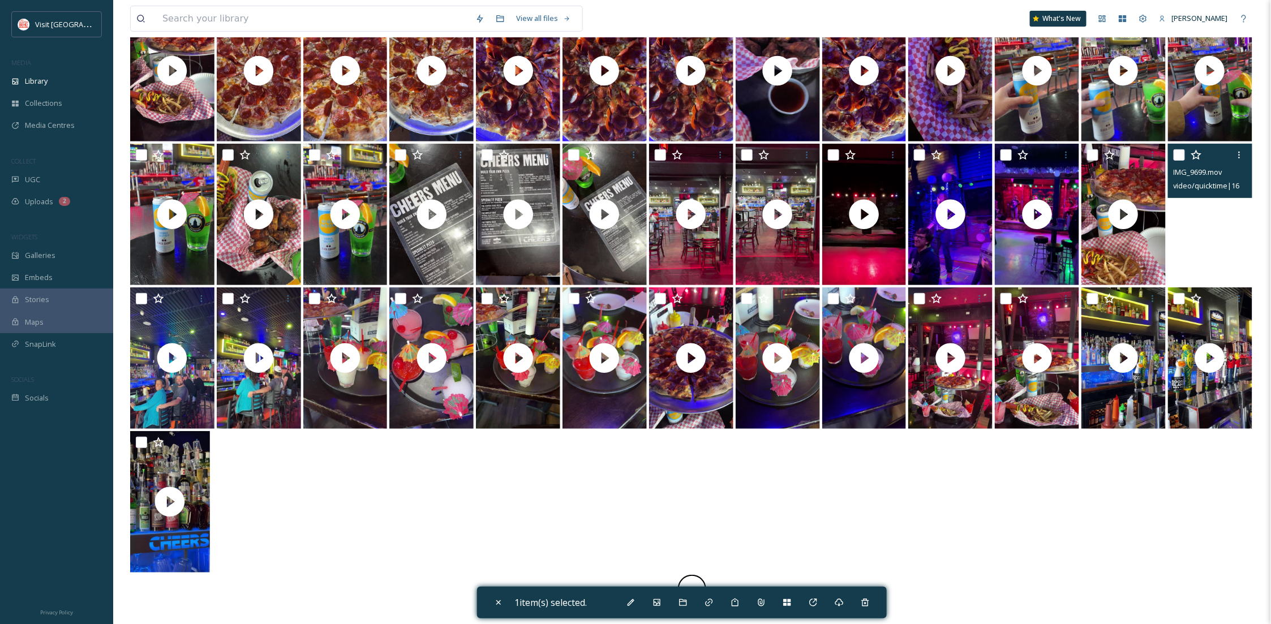
click at [1215, 256] on video "IMG_9699.mov" at bounding box center [1210, 214] width 84 height 141
checkbox input "true"
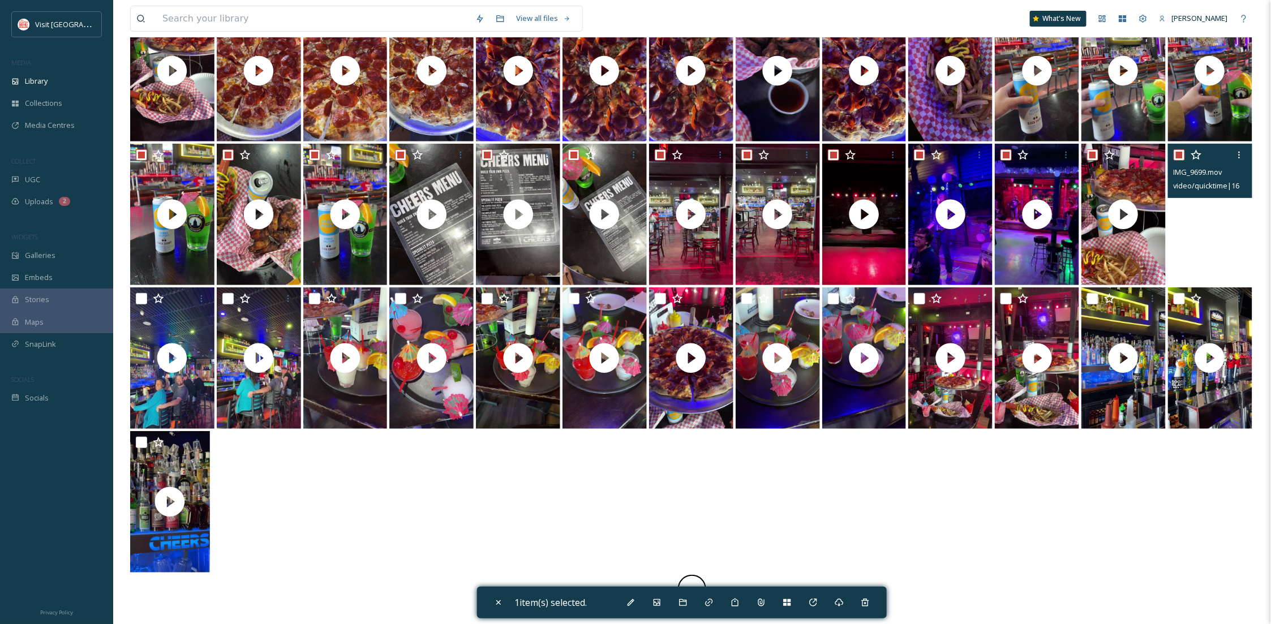
checkbox input "true"
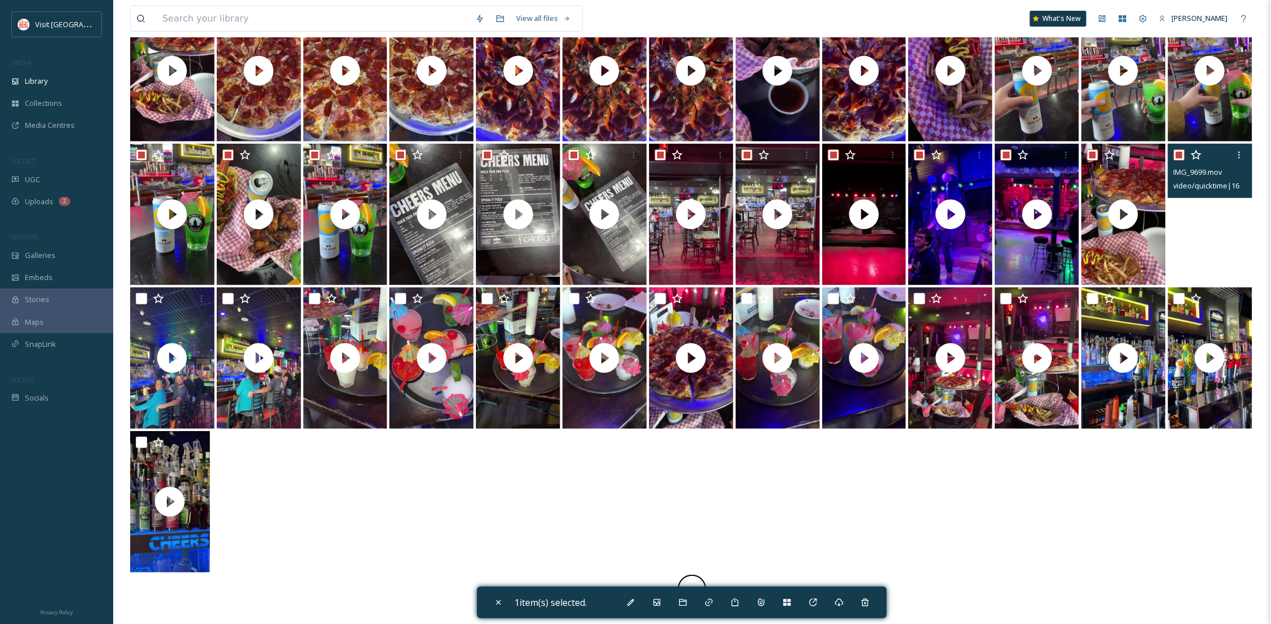
checkbox input "true"
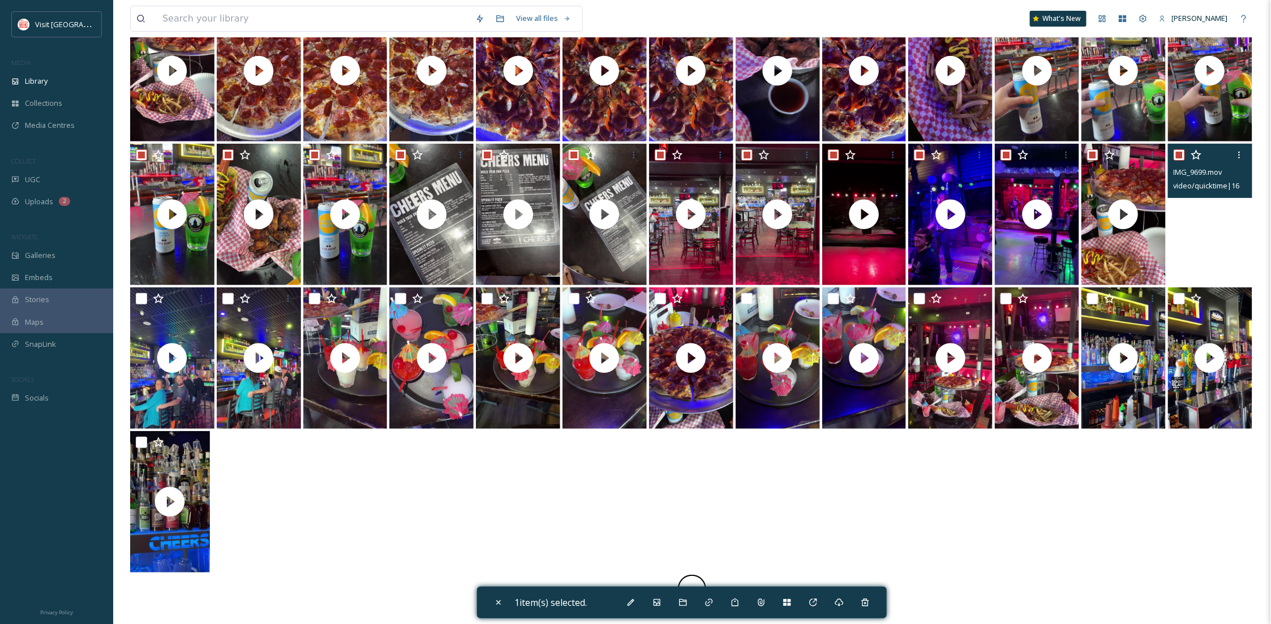
checkbox input "true"
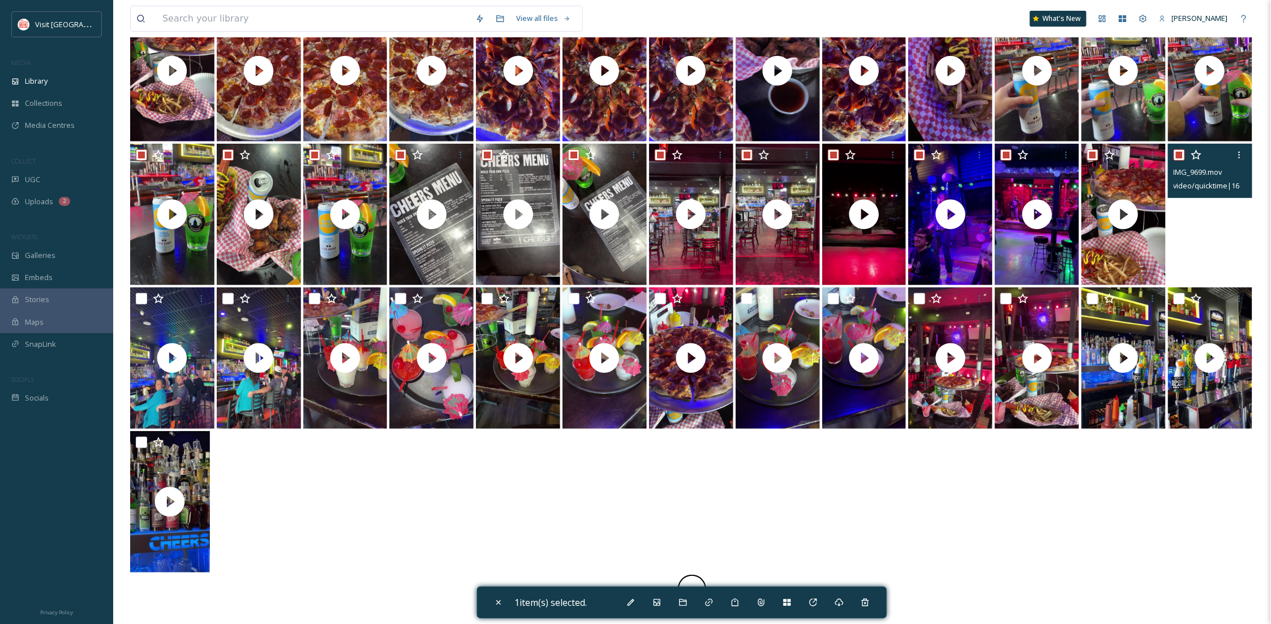
checkbox input "true"
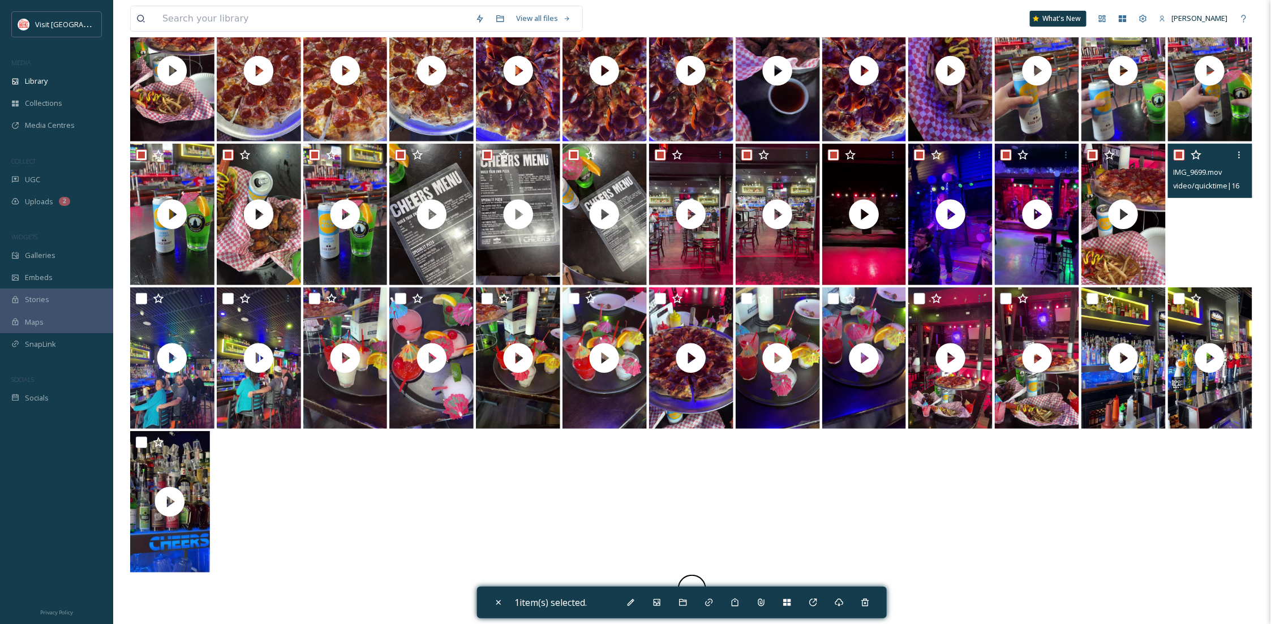
checkbox input "true"
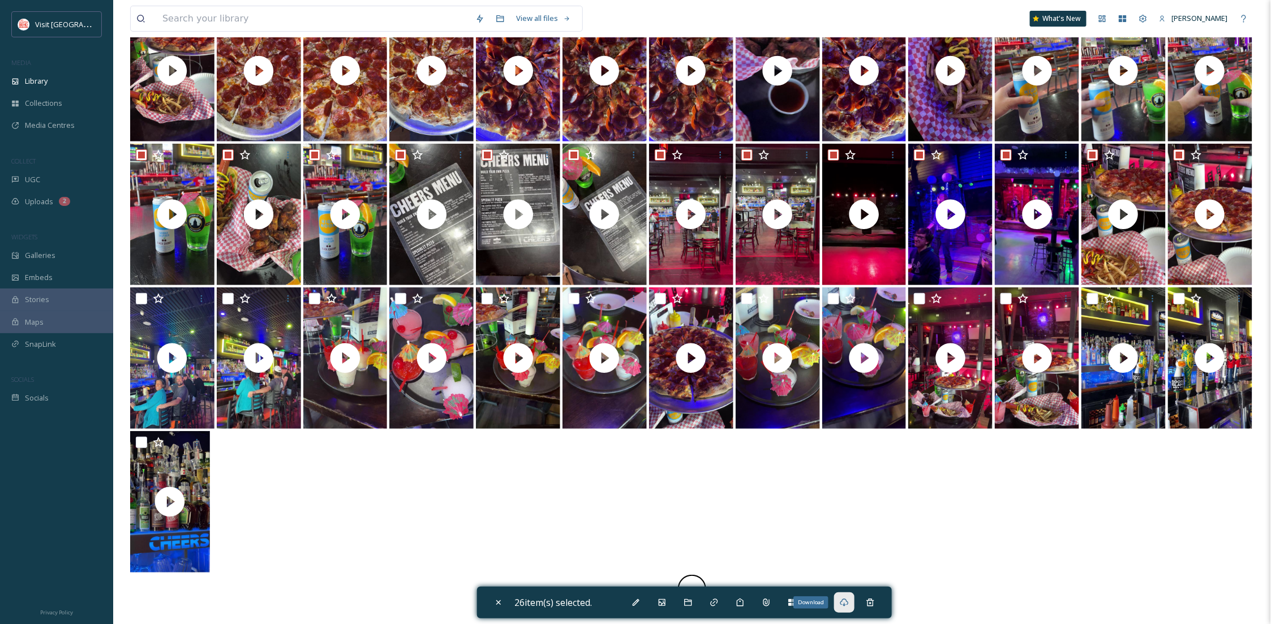
click at [845, 598] on icon at bounding box center [843, 602] width 9 height 9
click at [567, 501] on div at bounding box center [691, 503] width 1123 height 144
